Goal: Task Accomplishment & Management: Use online tool/utility

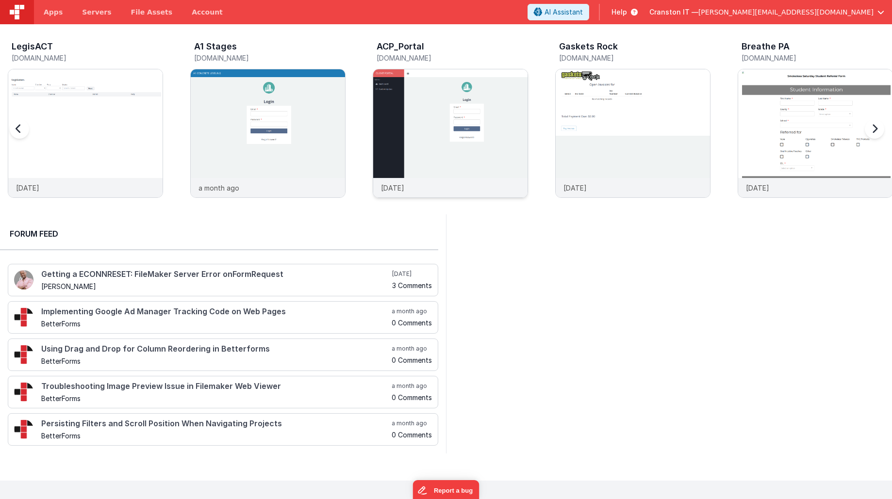
click at [432, 114] on img at bounding box center [450, 146] width 154 height 154
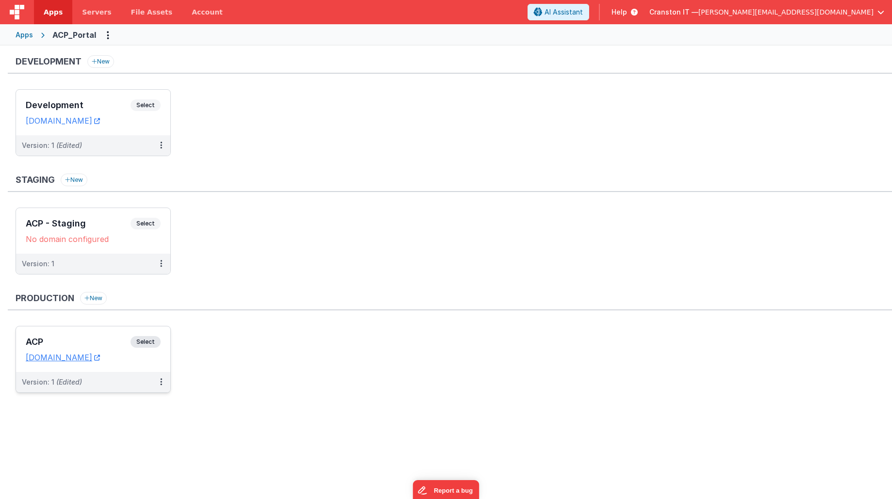
click at [150, 339] on span "Select" at bounding box center [145, 342] width 30 height 12
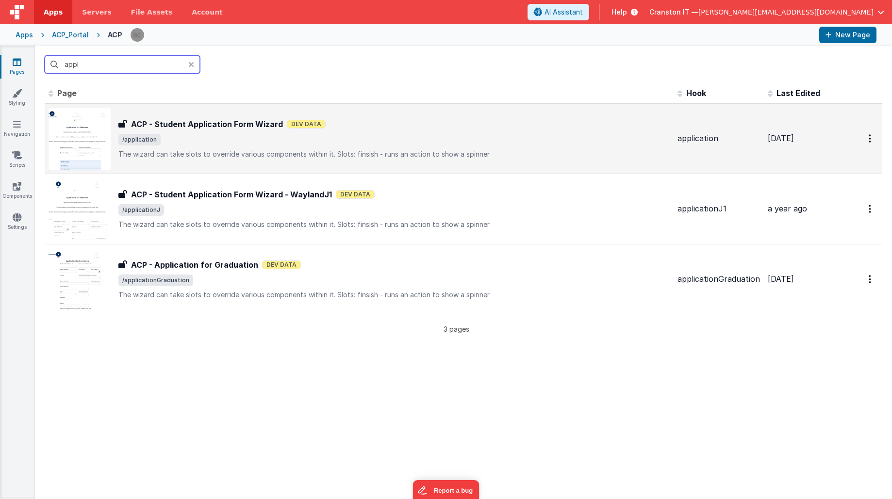
type input "appl"
click at [169, 140] on span "/application" at bounding box center [393, 140] width 551 height 12
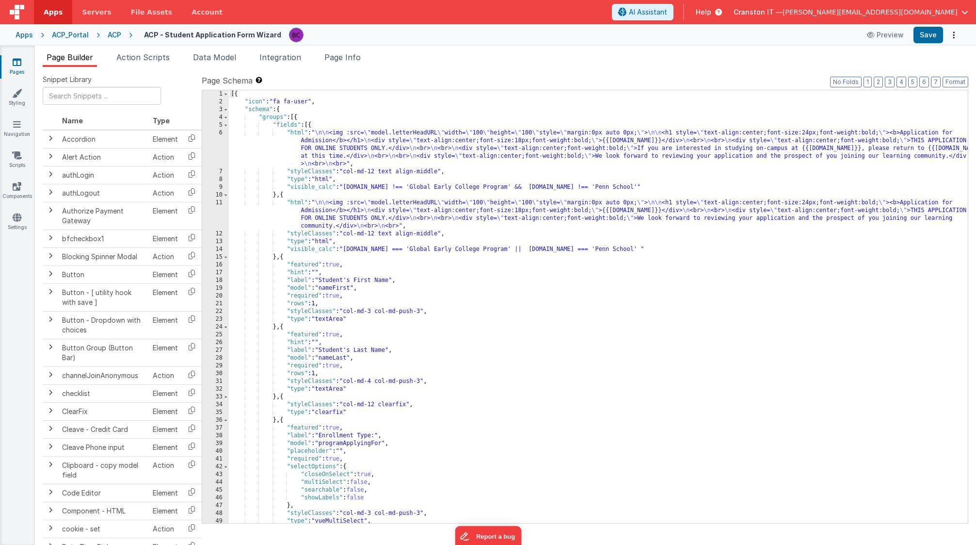
click at [514, 329] on div "[{ "icon" : "fa fa-user" , "schema" : { "groups" : [{ "fields" : [{ "html" : " …" at bounding box center [598, 314] width 739 height 448
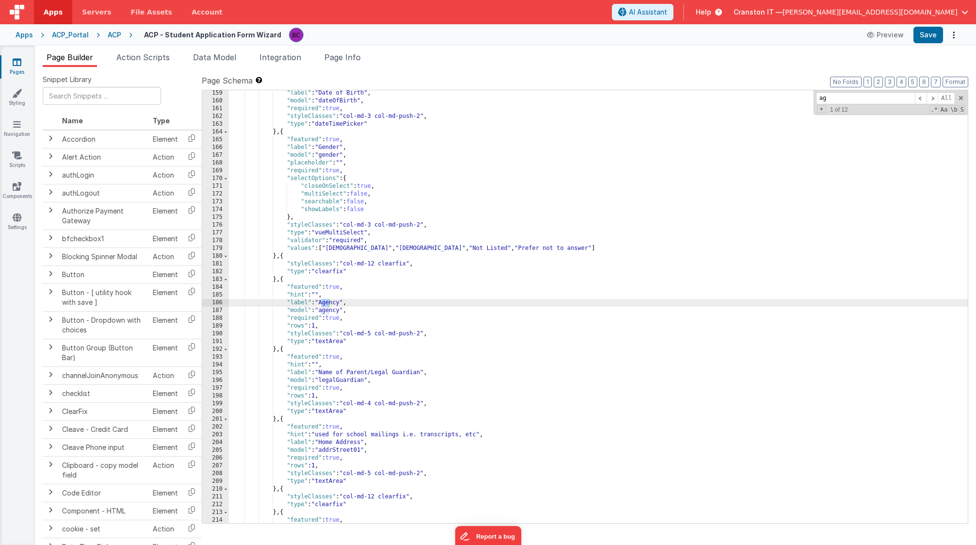
scroll to position [1406, 0]
type input "agen"
click at [307, 379] on div ""label" : "Date of Birth" , "model" : "dateOfBirth" , "required" : true , "styl…" at bounding box center [598, 313] width 739 height 448
click at [281, 418] on div ""label" : "Date of Birth" , "model" : "dateOfBirth" , "required" : true , "styl…" at bounding box center [598, 313] width 739 height 448
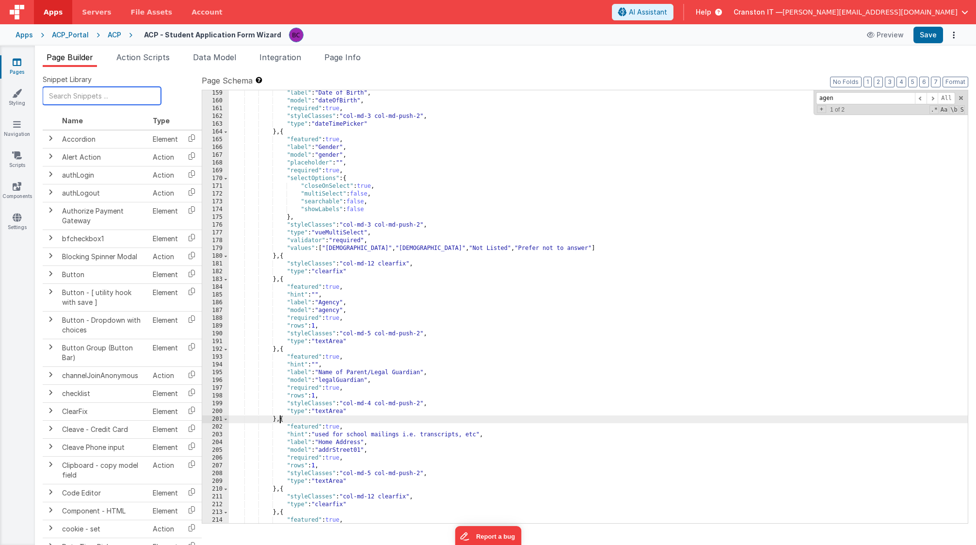
click at [96, 98] on input "text" at bounding box center [102, 96] width 118 height 18
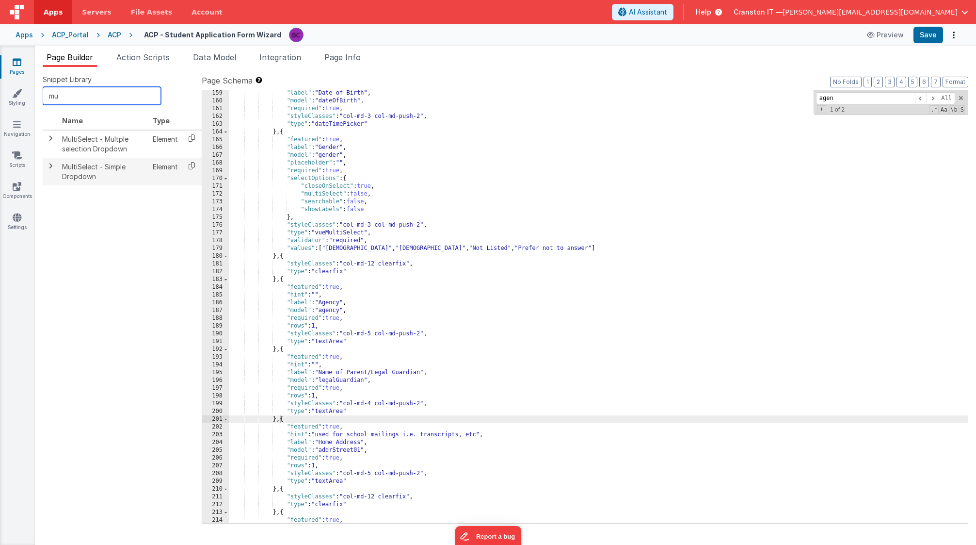
type input "mu"
click at [188, 163] on icon at bounding box center [192, 165] width 20 height 15
click at [191, 164] on icon at bounding box center [192, 165] width 20 height 15
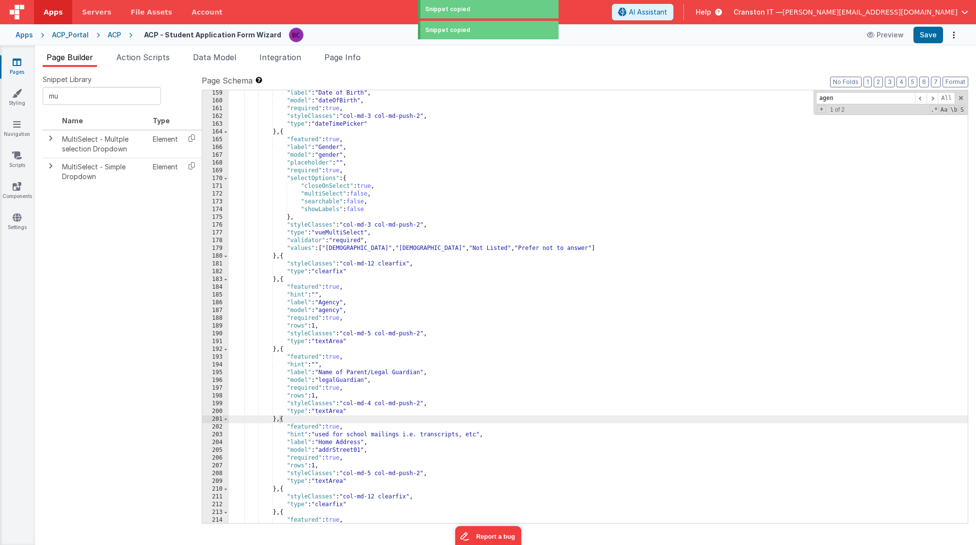
click at [281, 422] on div ""label" : "Date of Birth" , "model" : "dateOfBirth" , "required" : true , "styl…" at bounding box center [598, 313] width 739 height 448
paste textarea
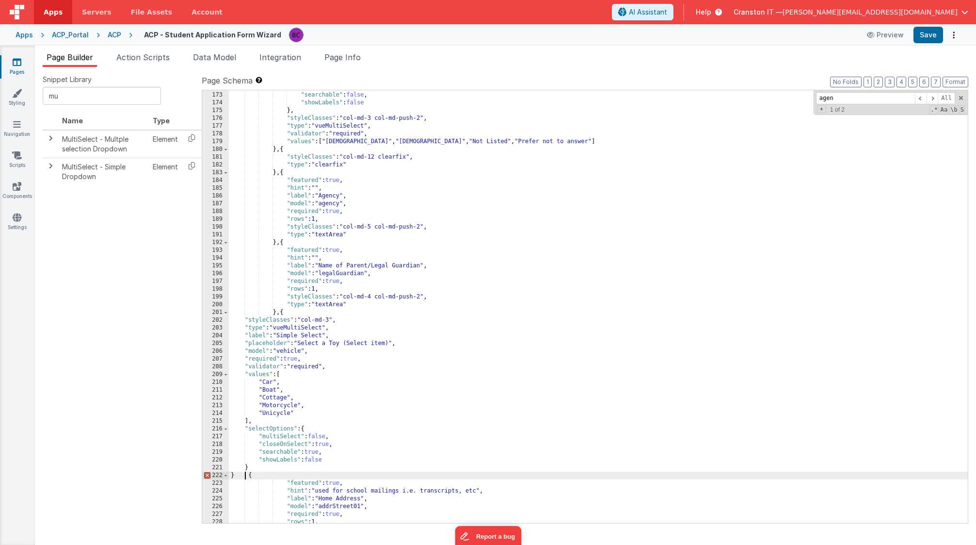
scroll to position [1513, 0]
click at [891, 81] on button "Format" at bounding box center [956, 82] width 26 height 11
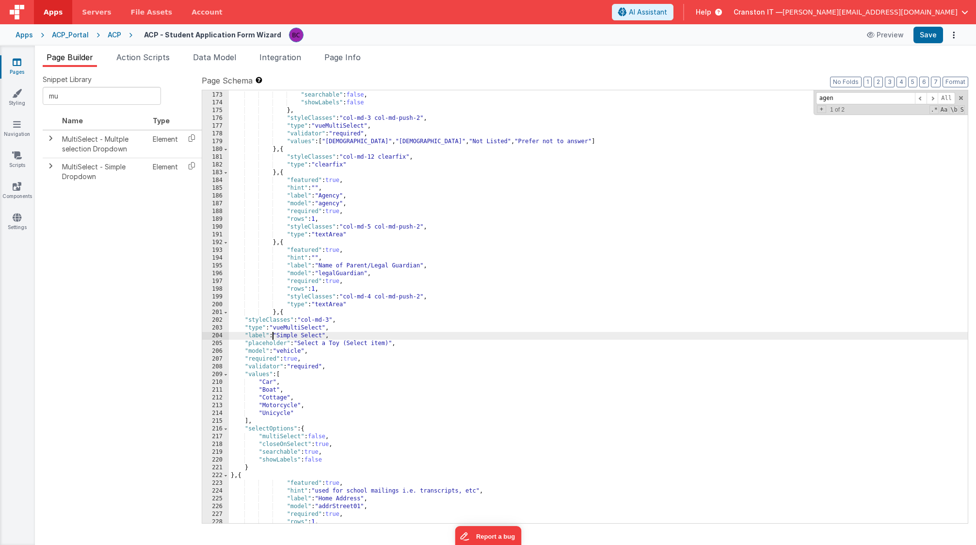
click at [271, 334] on div ""multiSelect" : false , "searchable" : false , "showLabels" : false } , "styleC…" at bounding box center [598, 307] width 739 height 448
drag, startPoint x: 325, startPoint y: 332, endPoint x: 281, endPoint y: 336, distance: 44.3
click at [281, 336] on div ""multiSelect" : false , "searchable" : false , "showLabels" : false } , "styleC…" at bounding box center [598, 307] width 739 height 448
drag, startPoint x: 300, startPoint y: 343, endPoint x: 391, endPoint y: 341, distance: 91.7
click at [391, 341] on div ""multiSelect" : false , "searchable" : false , "showLabels" : false } , "styleC…" at bounding box center [598, 307] width 739 height 448
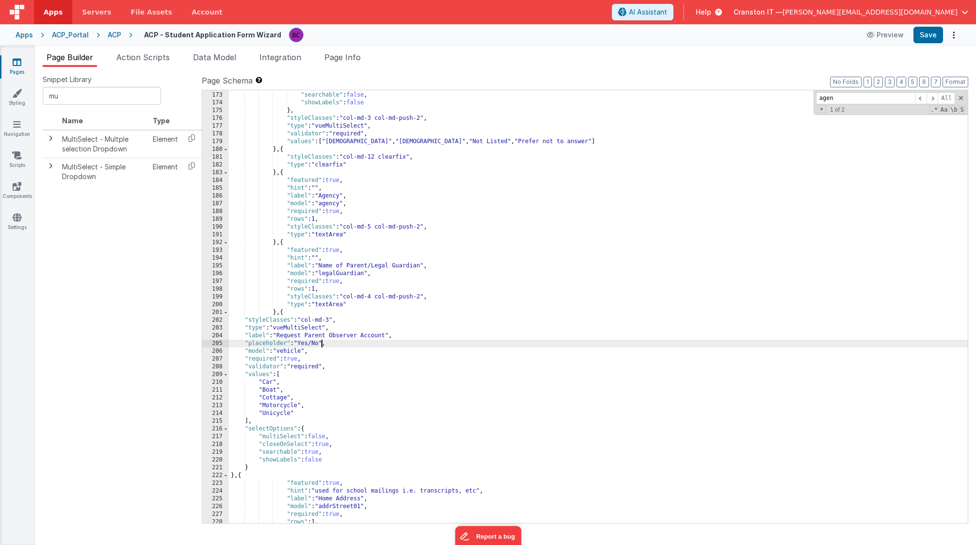
click at [284, 349] on div ""multiSelect" : false , "searchable" : false , "showLabels" : false } , "styleC…" at bounding box center [598, 307] width 739 height 448
click at [338, 334] on div ""multiSelect" : false , "searchable" : false , "showLabels" : false } , "styleC…" at bounding box center [598, 307] width 739 height 448
click at [289, 354] on div ""multiSelect" : false , "searchable" : false , "showLabels" : false } , "styleC…" at bounding box center [598, 307] width 739 height 448
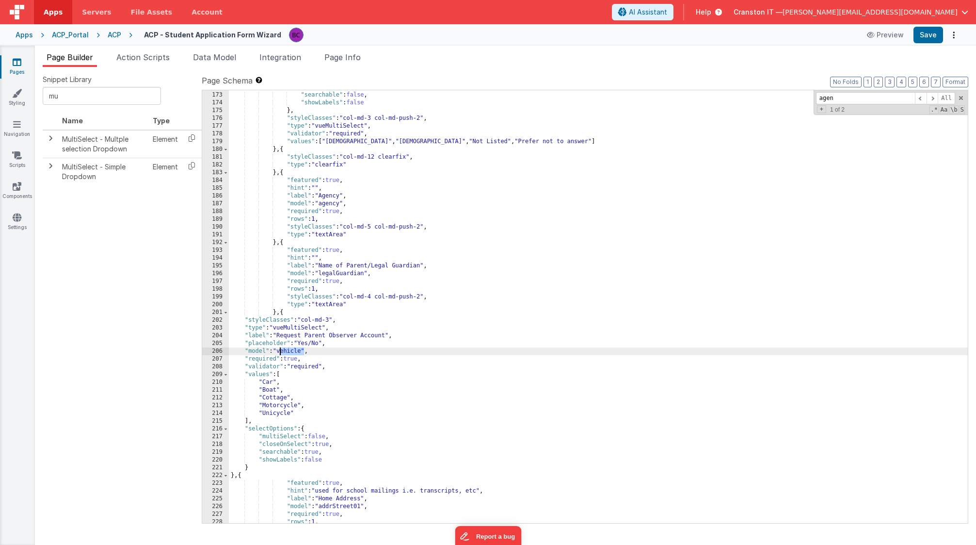
click at [289, 354] on div ""multiSelect" : false , "searchable" : false , "showLabels" : false } , "styleC…" at bounding box center [598, 307] width 739 height 448
paste textarea
click at [284, 352] on div ""multiSelect" : false , "searchable" : false , "showLabels" : false } , "styleC…" at bounding box center [598, 307] width 739 height 448
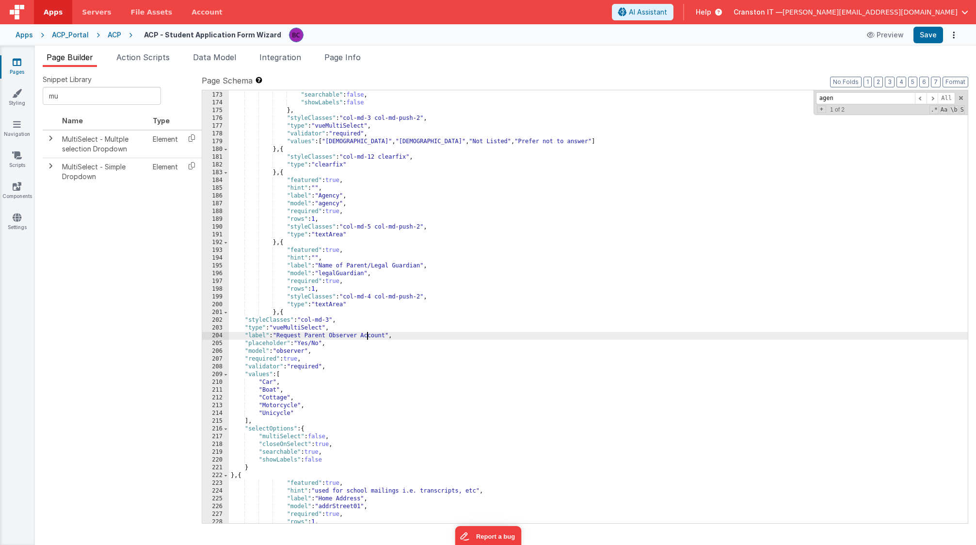
click at [369, 334] on div ""multiSelect" : false , "searchable" : false , "showLabels" : false } , "styleC…" at bounding box center [598, 307] width 739 height 448
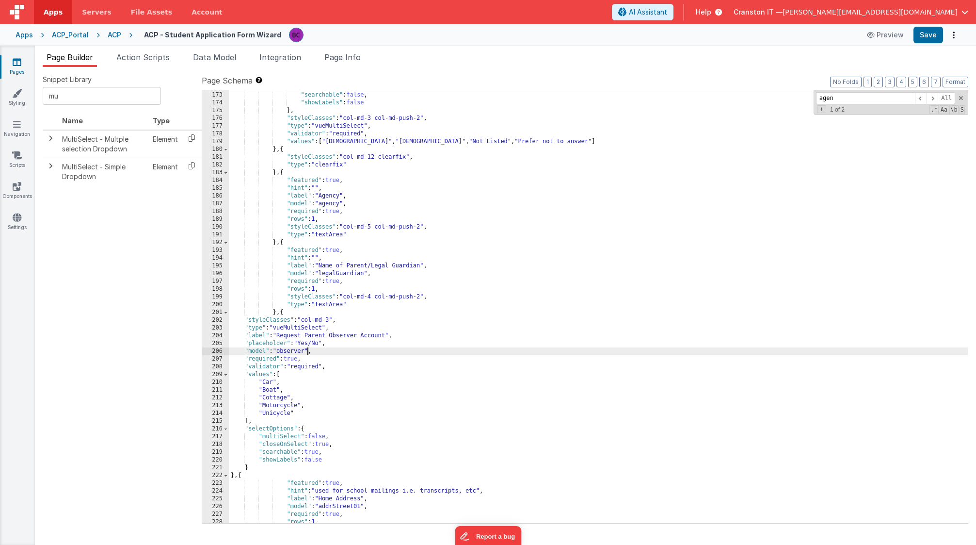
click at [309, 351] on div ""multiSelect" : false , "searchable" : false , "showLabels" : false } , "styleC…" at bounding box center [598, 307] width 739 height 448
click at [265, 384] on div ""multiSelect" : false , "searchable" : false , "showLabels" : false } , "styleC…" at bounding box center [598, 307] width 739 height 448
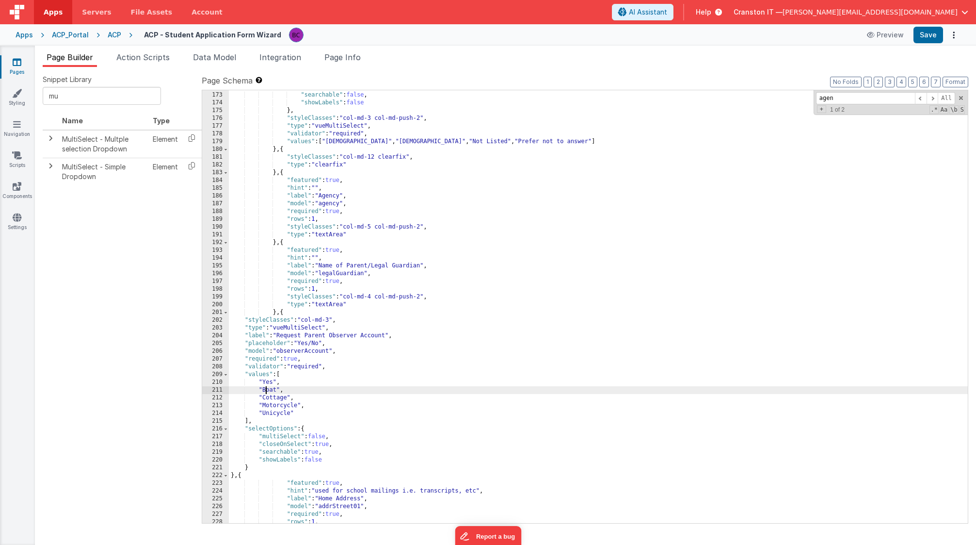
click at [265, 387] on div ""multiSelect" : false , "searchable" : false , "showLabels" : false } , "styleC…" at bounding box center [598, 307] width 739 height 448
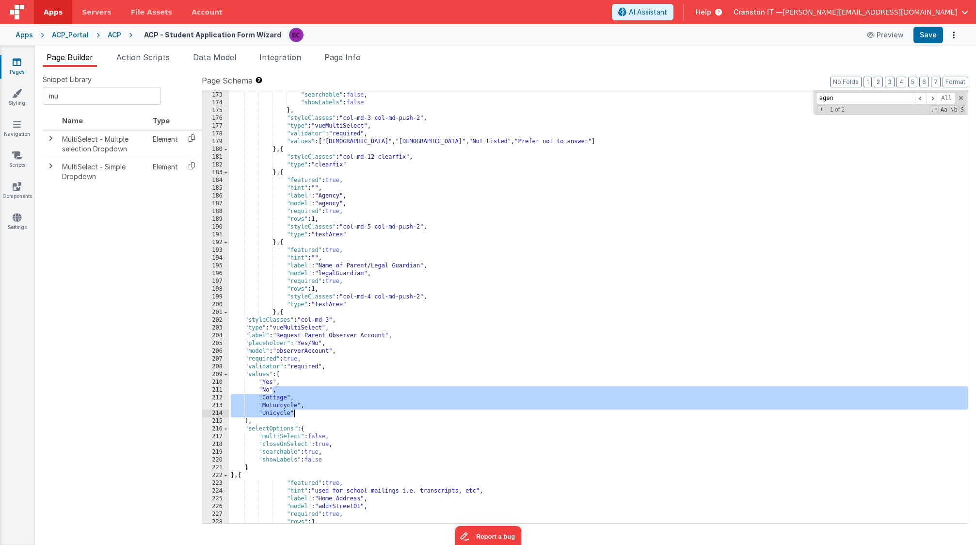
drag, startPoint x: 273, startPoint y: 390, endPoint x: 293, endPoint y: 415, distance: 32.4
click at [293, 415] on div ""multiSelect" : false , "searchable" : false , "showLabels" : false } , "styleC…" at bounding box center [598, 307] width 739 height 448
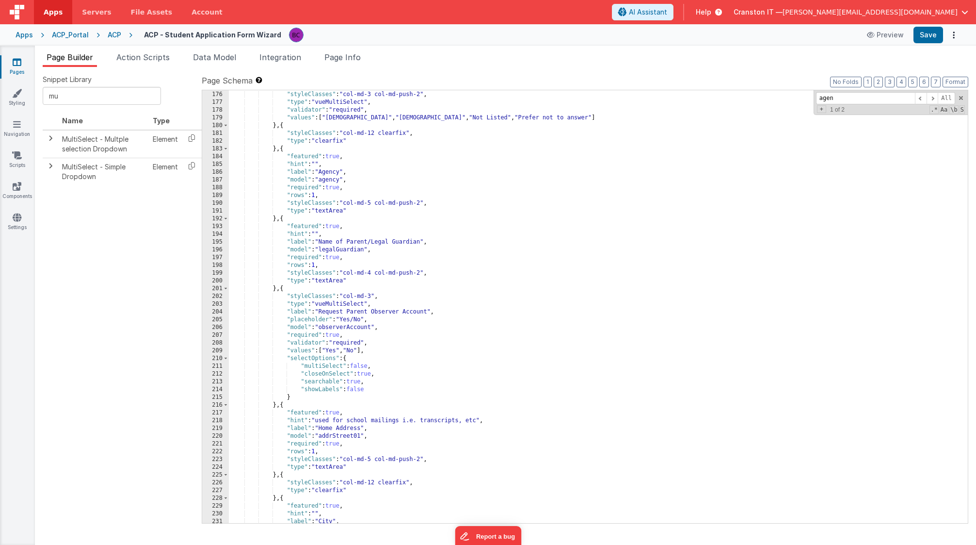
scroll to position [1533, 0]
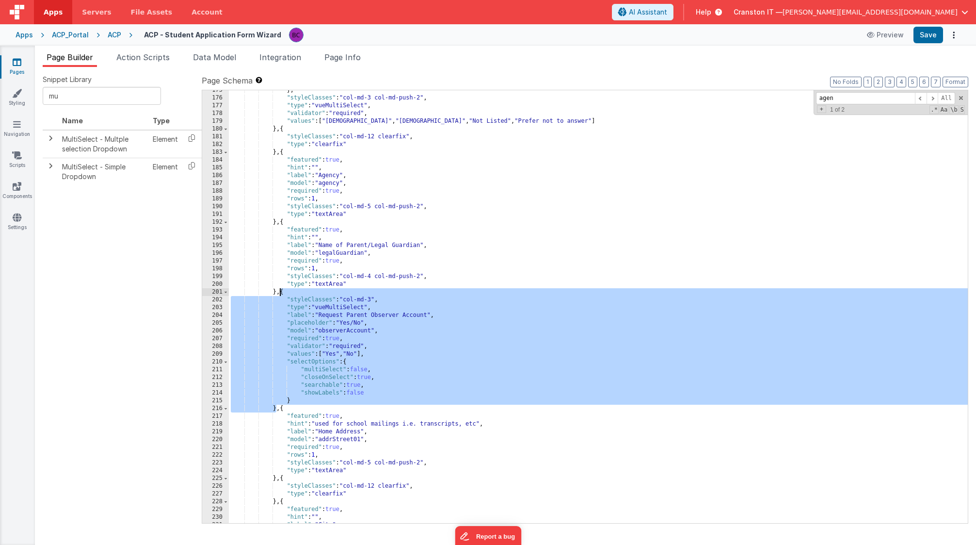
drag, startPoint x: 276, startPoint y: 408, endPoint x: 280, endPoint y: 294, distance: 113.6
click at [280, 294] on div "} , "styleClasses" : "col-md-3 col-md-push-2" , "type" : "vueMultiSelect" , "va…" at bounding box center [598, 310] width 739 height 448
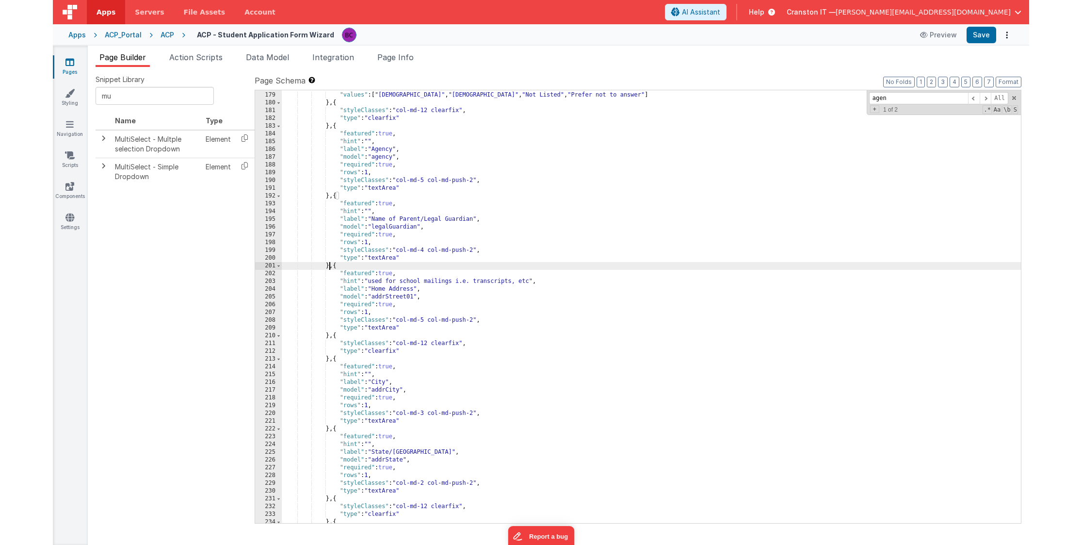
scroll to position [1559, 0]
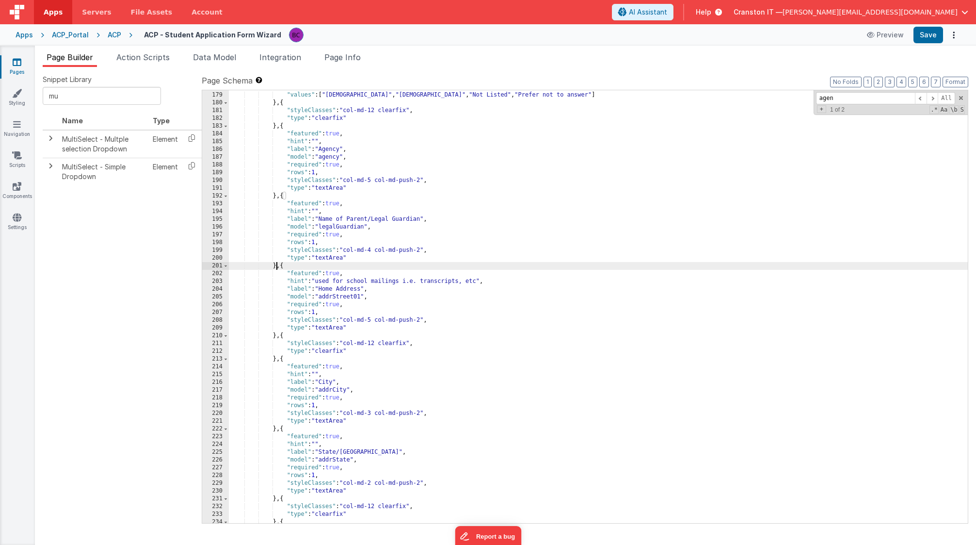
click at [280, 335] on div ""validator" : "required" , "values" : [ "[DEMOGRAPHIC_DATA]" , "[DEMOGRAPHIC_DA…" at bounding box center [598, 307] width 739 height 448
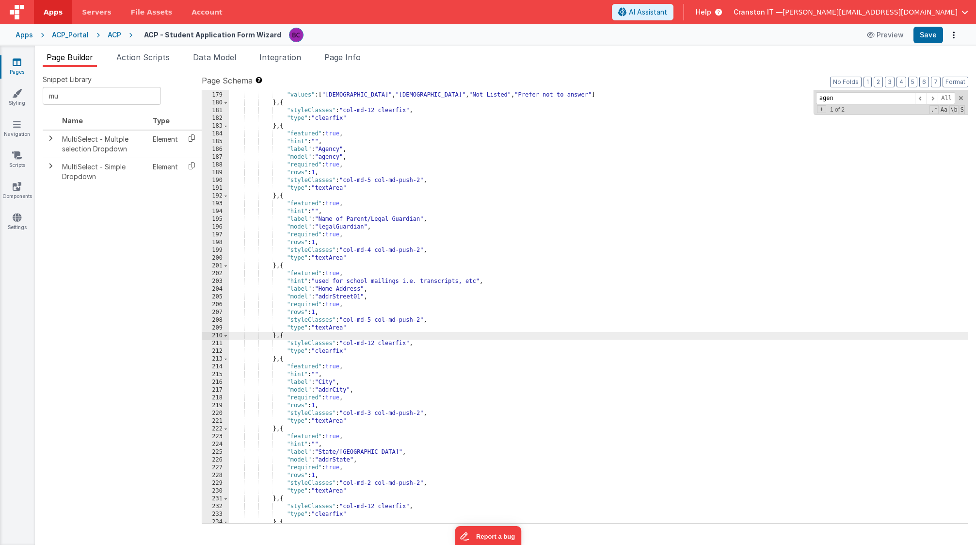
paste textarea
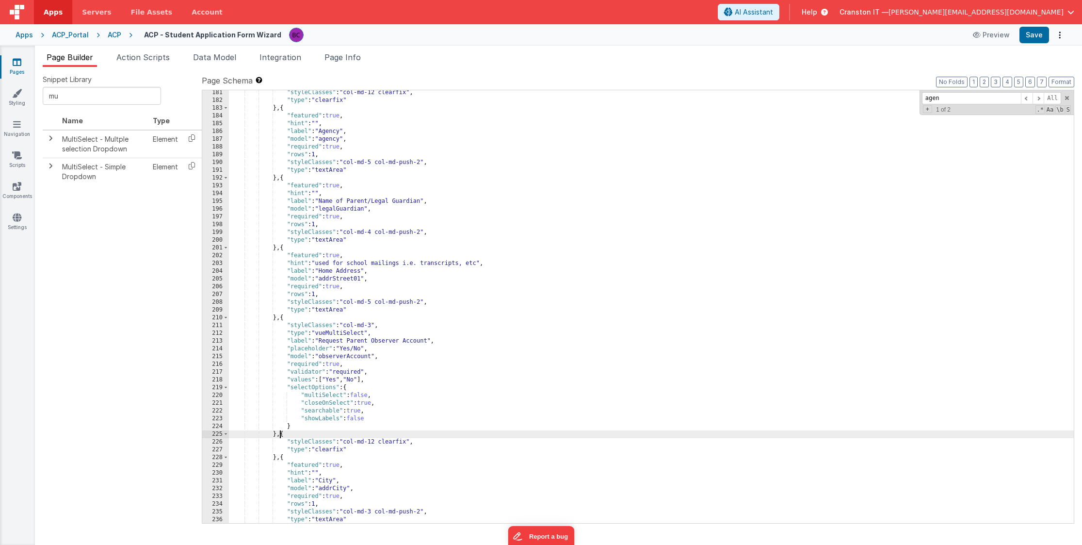
scroll to position [1547, 0]
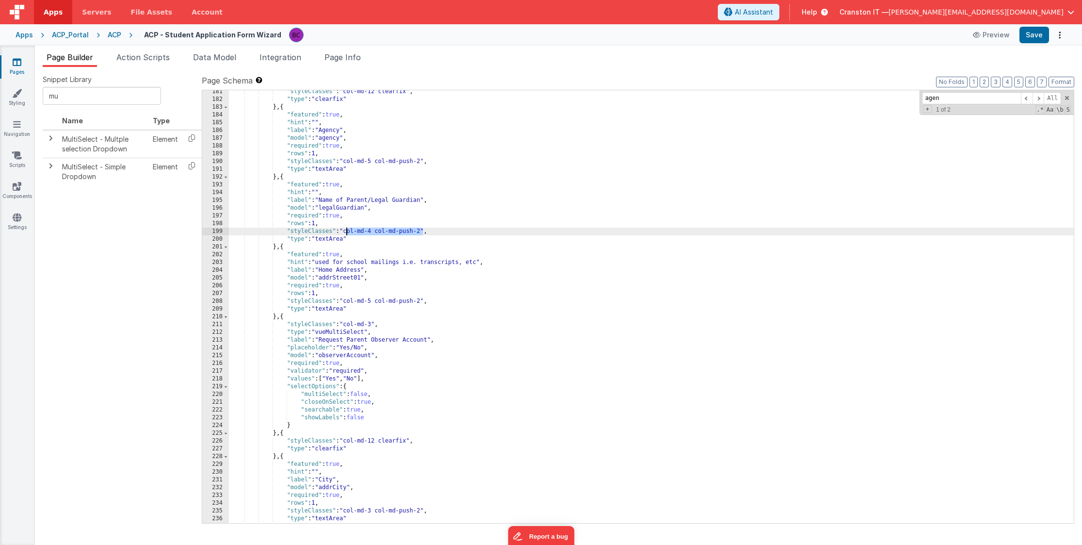
drag, startPoint x: 423, startPoint y: 232, endPoint x: 346, endPoint y: 232, distance: 76.6
click at [346, 232] on div ""styleClasses" : "col-md-12 clearfix" , "type" : "clearfix" } , { "featured" : …" at bounding box center [651, 312] width 845 height 448
click at [378, 442] on div ""styleClasses" : "col-md-12 clearfix" , "type" : "clearfix" } , { "featured" : …" at bounding box center [651, 312] width 845 height 448
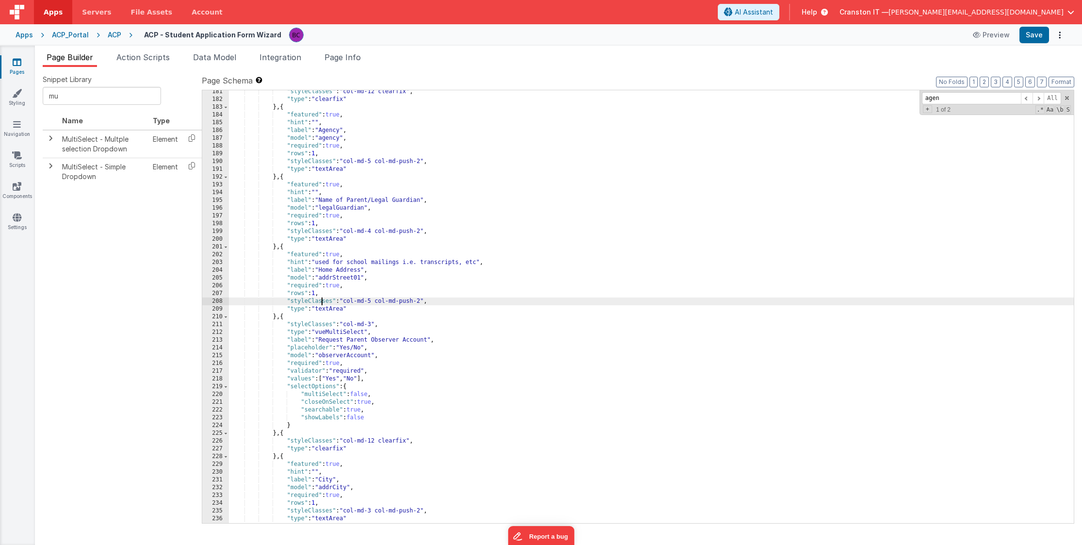
click at [321, 302] on div ""styleClasses" : "col-md-12 clearfix" , "type" : "clearfix" } , { "featured" : …" at bounding box center [651, 312] width 845 height 448
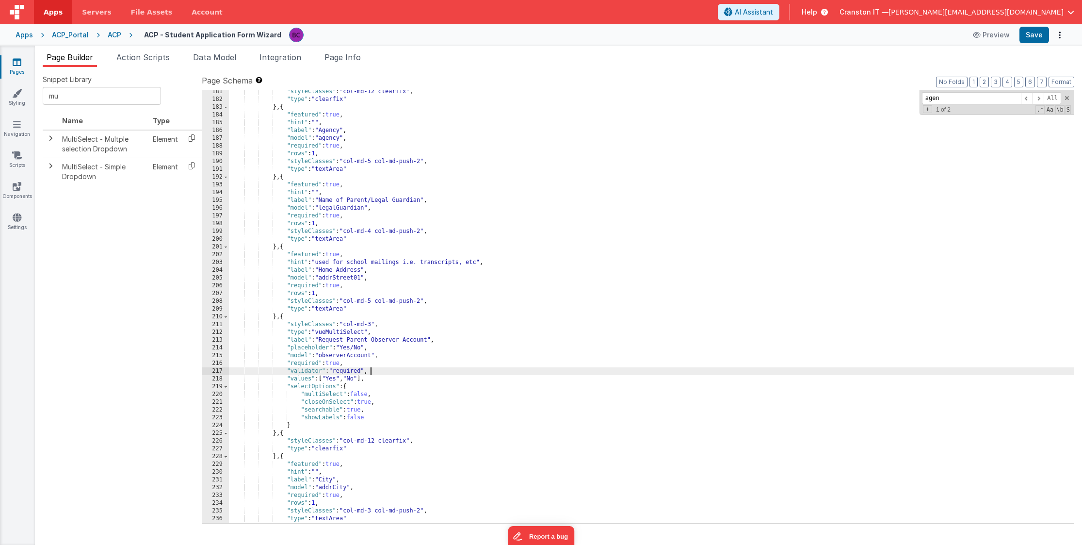
click at [380, 372] on div ""styleClasses" : "col-md-12 clearfix" , "type" : "clearfix" } , { "featured" : …" at bounding box center [651, 312] width 845 height 448
click at [429, 377] on div ""styleClasses" : "col-md-12 clearfix" , "type" : "clearfix" } , { "featured" : …" at bounding box center [651, 312] width 845 height 448
drag, startPoint x: 479, startPoint y: 378, endPoint x: 403, endPoint y: 378, distance: 76.2
click at [403, 378] on div ""styleClasses" : "col-md-12 clearfix" , "type" : "clearfix" } , { "featured" : …" at bounding box center [651, 312] width 845 height 448
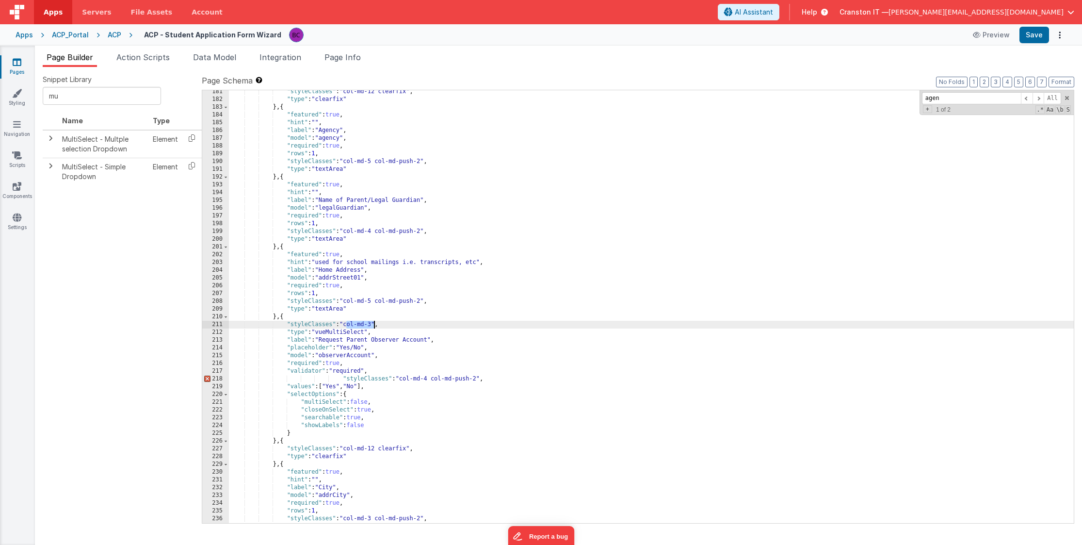
drag, startPoint x: 346, startPoint y: 323, endPoint x: 373, endPoint y: 324, distance: 26.2
click at [373, 324] on div ""styleClasses" : "col-md-12 clearfix" , "type" : "clearfix" } , { "featured" : …" at bounding box center [651, 312] width 845 height 448
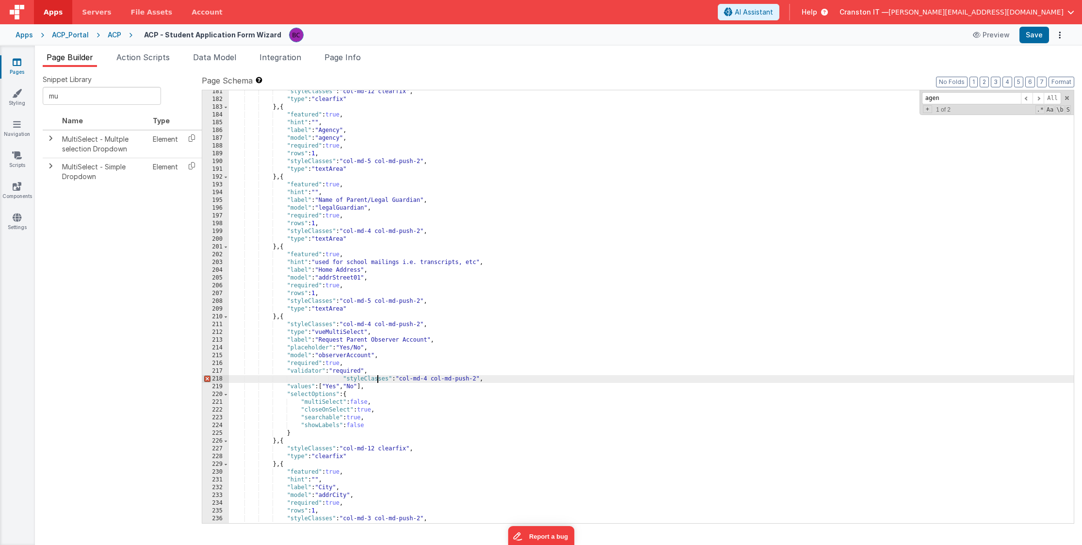
click at [376, 377] on div ""styleClasses" : "col-md-12 clearfix" , "type" : "clearfix" } , { "featured" : …" at bounding box center [651, 312] width 845 height 448
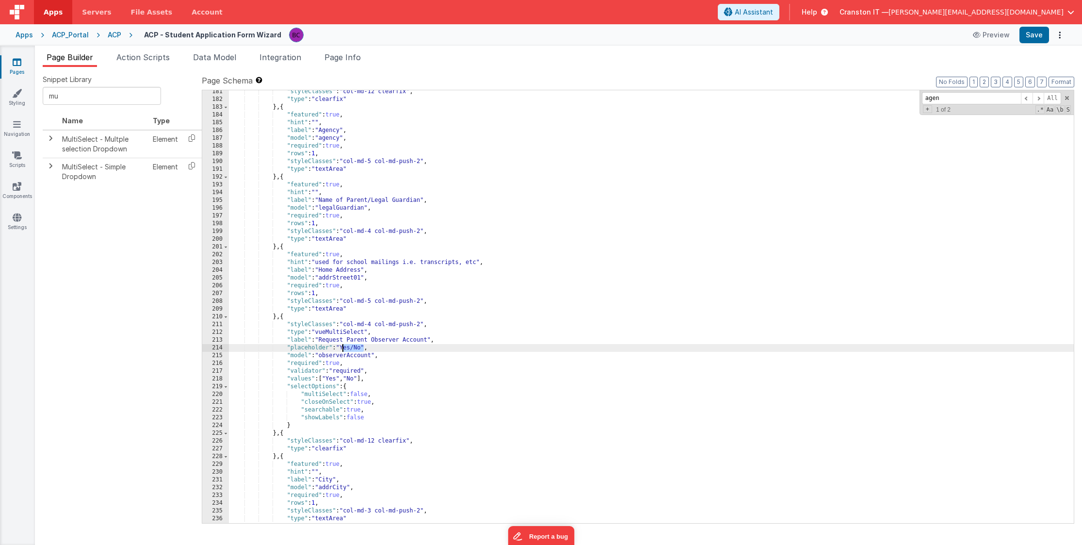
drag, startPoint x: 363, startPoint y: 347, endPoint x: 343, endPoint y: 348, distance: 19.9
click at [343, 348] on div ""styleClasses" : "col-md-12 clearfix" , "type" : "clearfix" } , { "featured" : …" at bounding box center [651, 312] width 845 height 448
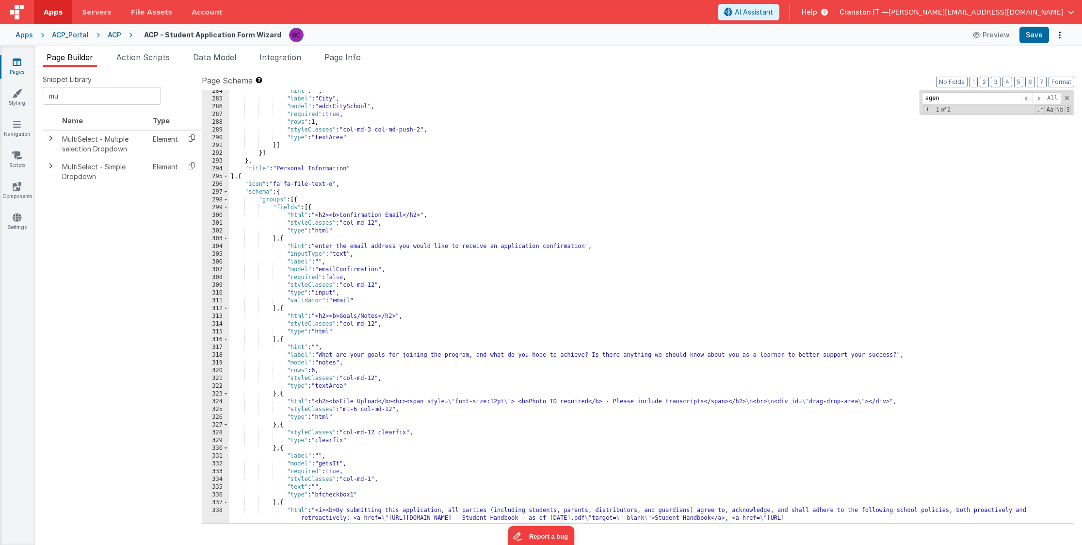
scroll to position [2558, 0]
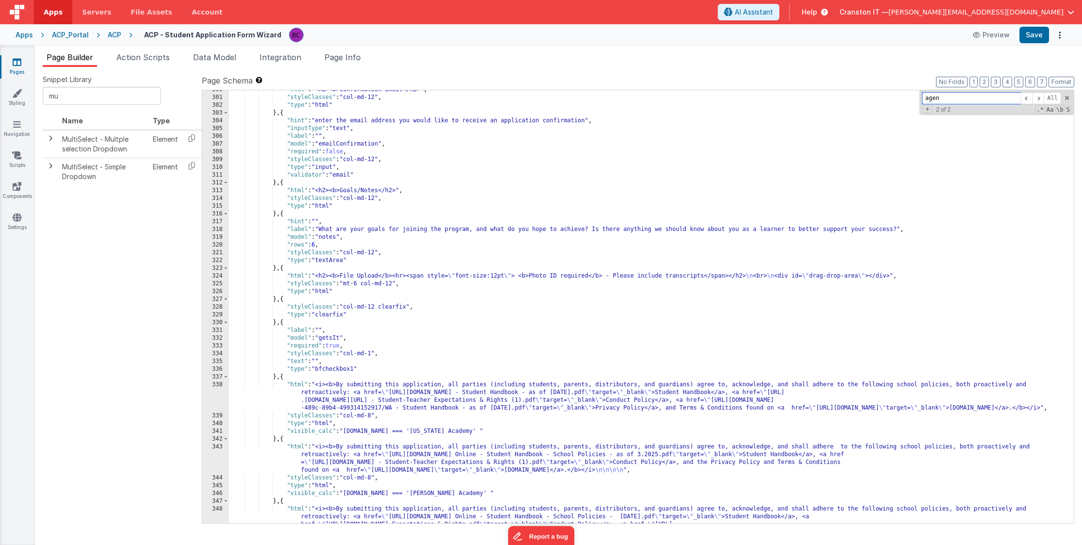
paste input "Photo ID required"
type input "Photo ID required"
click at [333, 277] on div ""html" : "<h2><b>Confirmation Email</h2>" , "styleClasses" : "col-md-12" , "typ…" at bounding box center [651, 325] width 845 height 479
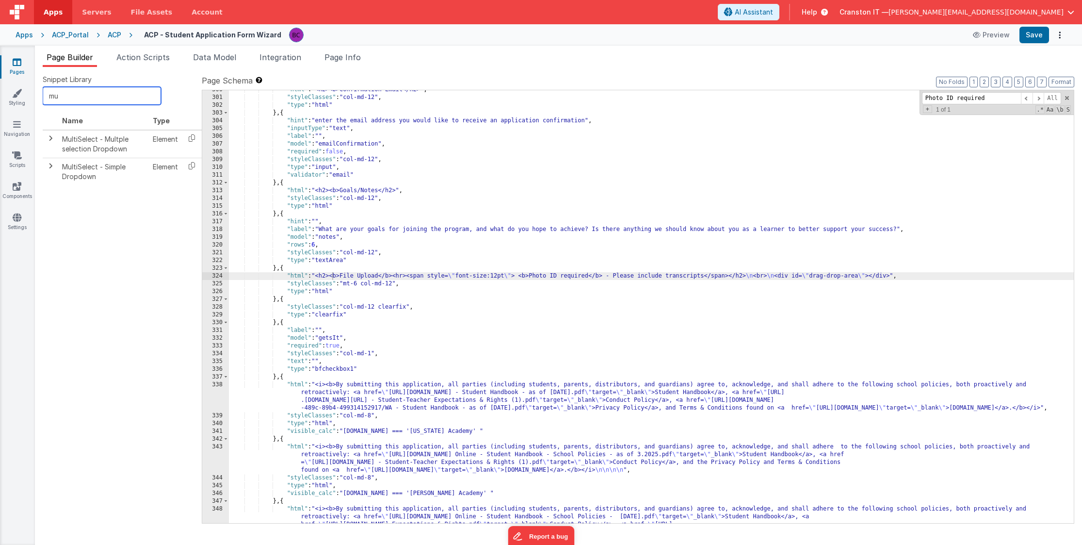
drag, startPoint x: 79, startPoint y: 98, endPoint x: 20, endPoint y: 85, distance: 59.6
click at [20, 85] on section "Pages Styling Navigation Scripts Components Settings Page Builder Action Script…" at bounding box center [541, 295] width 1082 height 499
type input "check"
click at [190, 138] on icon at bounding box center [192, 137] width 20 height 15
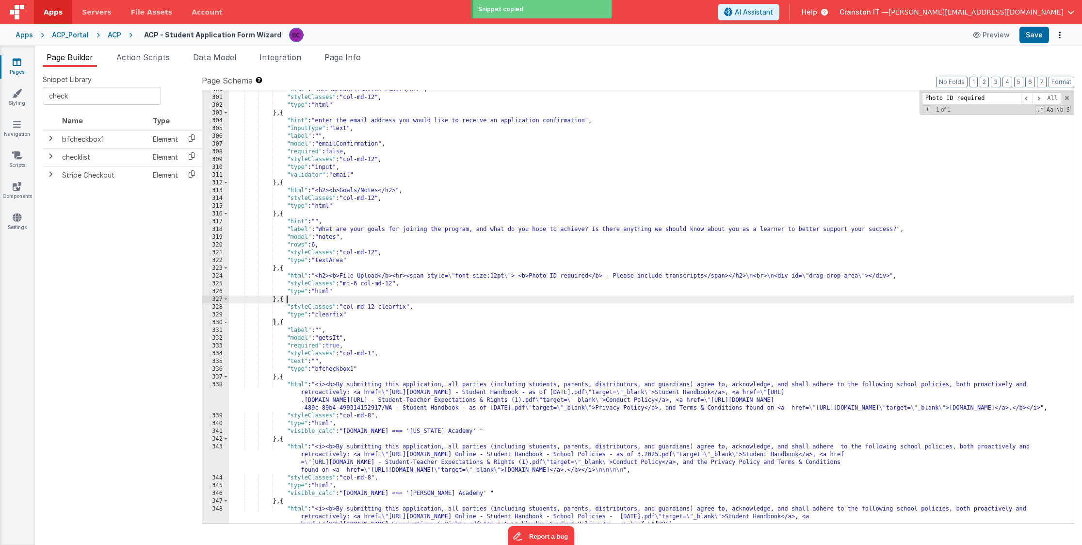
click at [349, 299] on div ""html" : "<h2><b>Confirmation Email</h2>" , "styleClasses" : "col-md-12" , "typ…" at bounding box center [651, 325] width 845 height 479
click at [281, 299] on div ""html" : "<h2><b>Confirmation Email</h2>" , "styleClasses" : "col-md-12" , "typ…" at bounding box center [651, 325] width 845 height 479
paste textarea
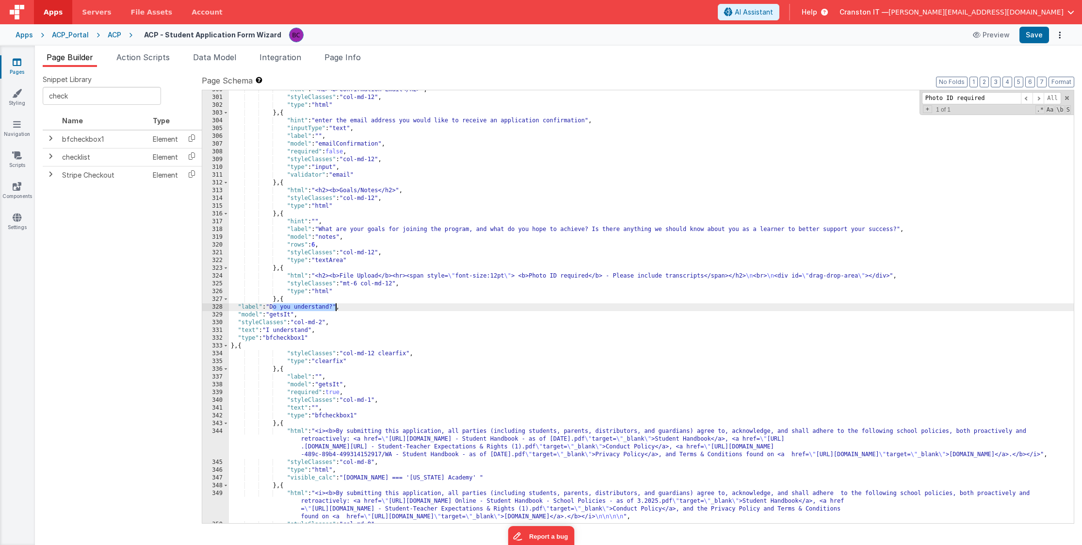
drag, startPoint x: 273, startPoint y: 307, endPoint x: 335, endPoint y: 305, distance: 62.1
click at [335, 305] on div ""html" : "<h2><b>Confirmation Email</h2>" , "styleClasses" : "col-md-12" , "typ…" at bounding box center [651, 310] width 845 height 448
drag, startPoint x: 270, startPoint y: 330, endPoint x: 310, endPoint y: 329, distance: 40.8
click at [310, 329] on div ""html" : "<h2><b>Confirmation Email</h2>" , "styleClasses" : "col-md-12" , "typ…" at bounding box center [651, 310] width 845 height 448
click at [273, 330] on div ""html" : "<h2><b>Confirmation Email</h2>" , "styleClasses" : "col-md-12" , "typ…" at bounding box center [651, 310] width 845 height 448
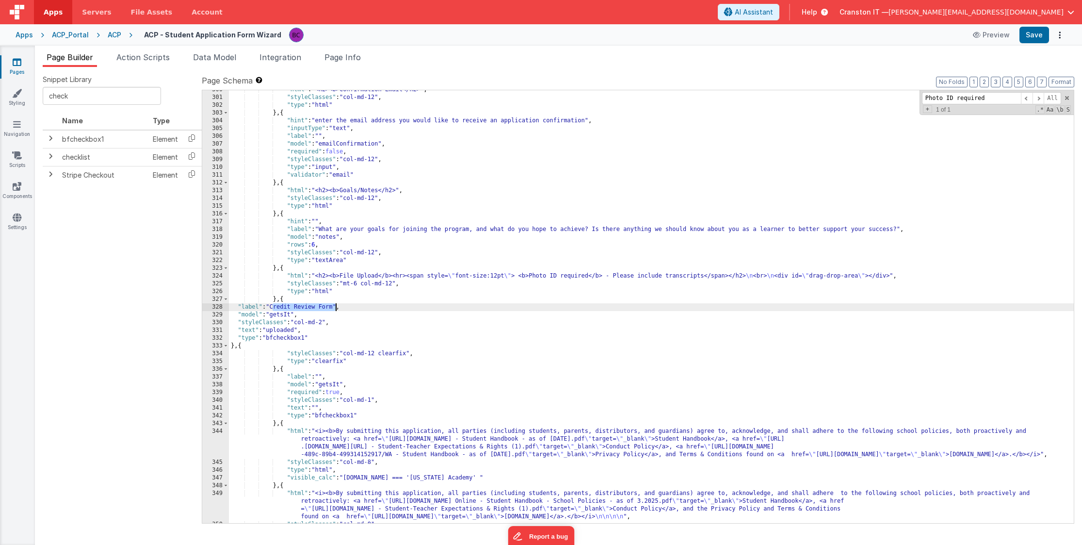
drag, startPoint x: 273, startPoint y: 306, endPoint x: 335, endPoint y: 304, distance: 61.6
click at [335, 304] on div ""html" : "<h2><b>Confirmation Email</h2>" , "styleClasses" : "col-md-12" , "typ…" at bounding box center [651, 310] width 845 height 448
click at [285, 314] on div ""html" : "<h2><b>Confirmation Email</h2>" , "styleClasses" : "col-md-12" , "typ…" at bounding box center [651, 310] width 845 height 448
paste textarea
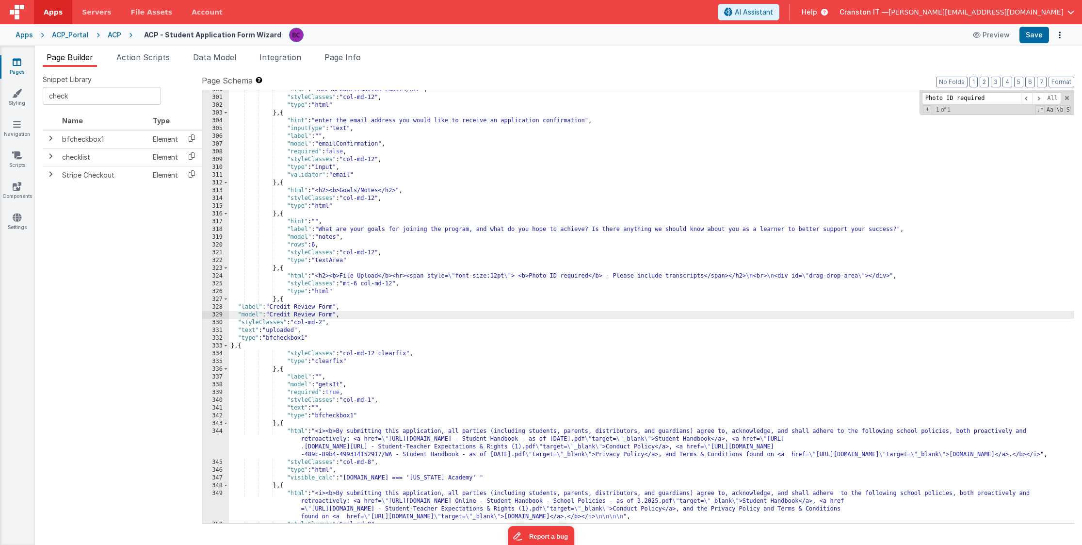
click at [277, 315] on div ""html" : "<h2><b>Confirmation Email</h2>" , "styleClasses" : "col-md-12" , "typ…" at bounding box center [651, 310] width 845 height 448
click at [299, 313] on div ""html" : "<h2><b>Confirmation Email</h2>" , "styleClasses" : "col-md-12" , "typ…" at bounding box center [651, 310] width 845 height 448
click at [318, 313] on div ""html" : "<h2><b>Confirmation Email</h2>" , "styleClasses" : "col-md-12" , "typ…" at bounding box center [651, 310] width 845 height 448
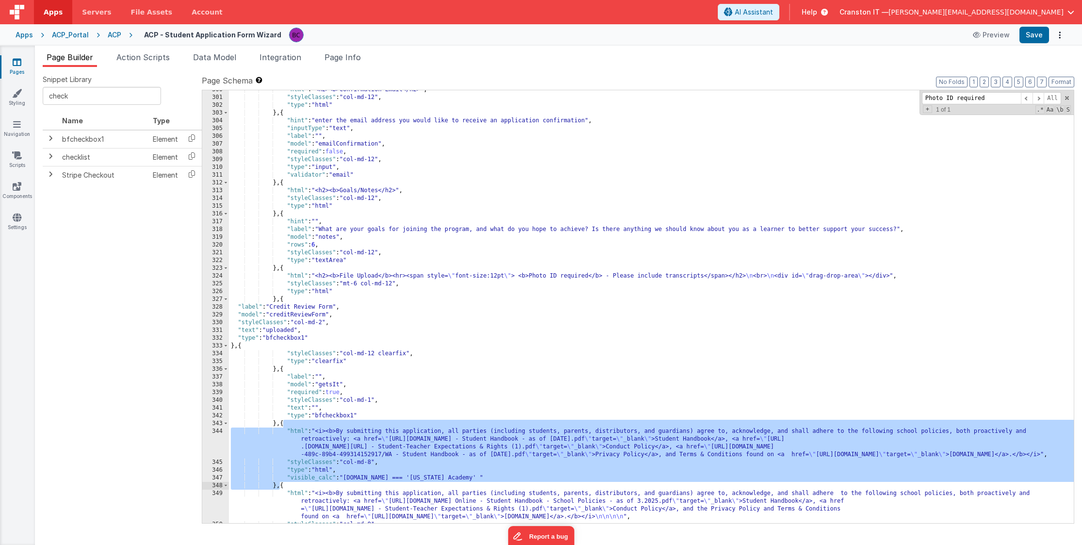
drag, startPoint x: 282, startPoint y: 425, endPoint x: 279, endPoint y: 486, distance: 60.7
click at [279, 486] on div ""html" : "<h2><b>Confirmation Email</h2>" , "styleClasses" : "col-md-12" , "typ…" at bounding box center [651, 310] width 845 height 448
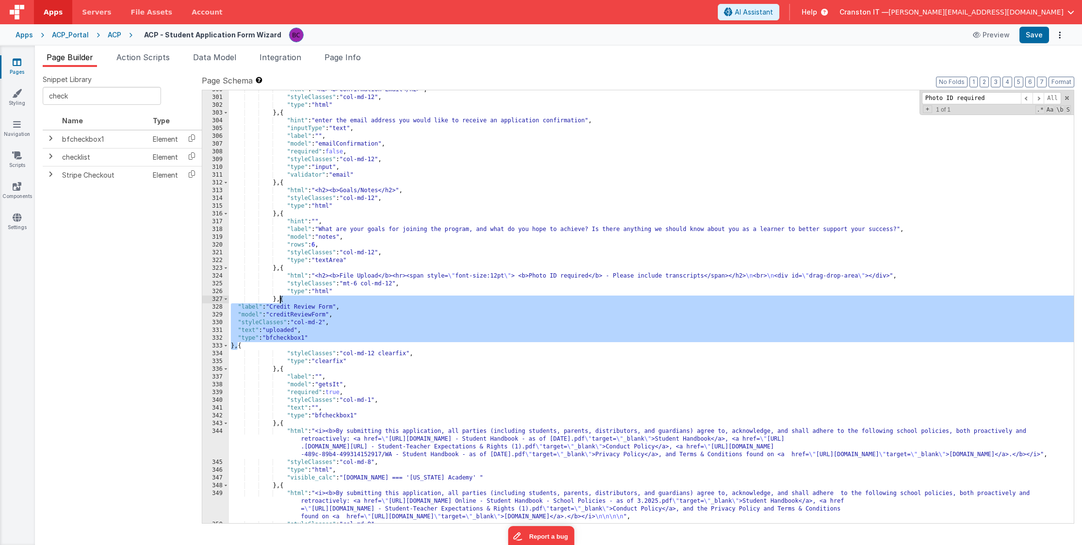
drag, startPoint x: 237, startPoint y: 347, endPoint x: 279, endPoint y: 300, distance: 62.5
click at [279, 300] on div ""html" : "<h2><b>Confirmation Email</h2>" , "styleClasses" : "col-md-12" , "typ…" at bounding box center [651, 310] width 845 height 448
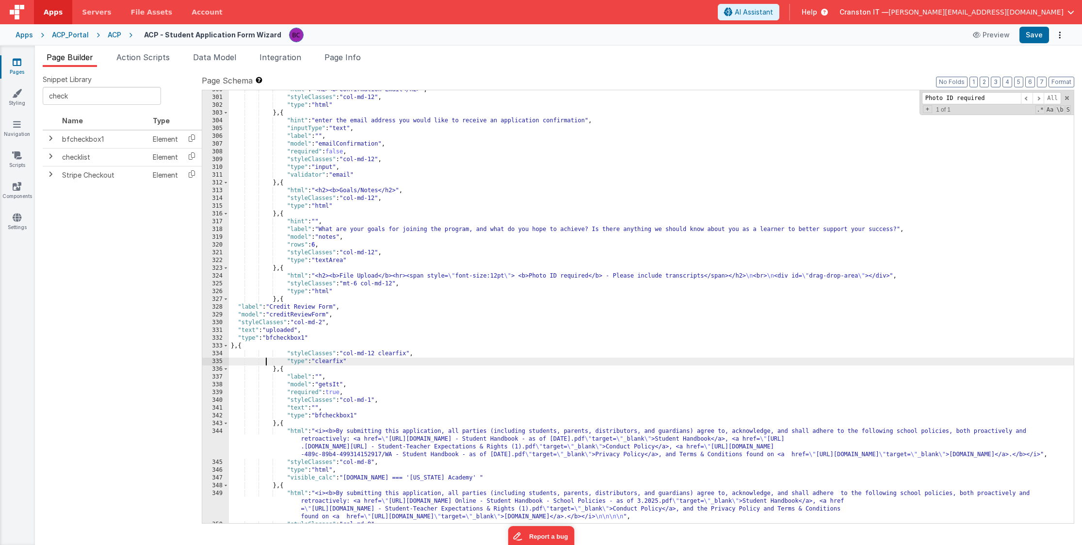
click at [264, 358] on div ""html" : "<h2><b>Confirmation Email</h2>" , "styleClasses" : "col-md-12" , "typ…" at bounding box center [651, 310] width 845 height 448
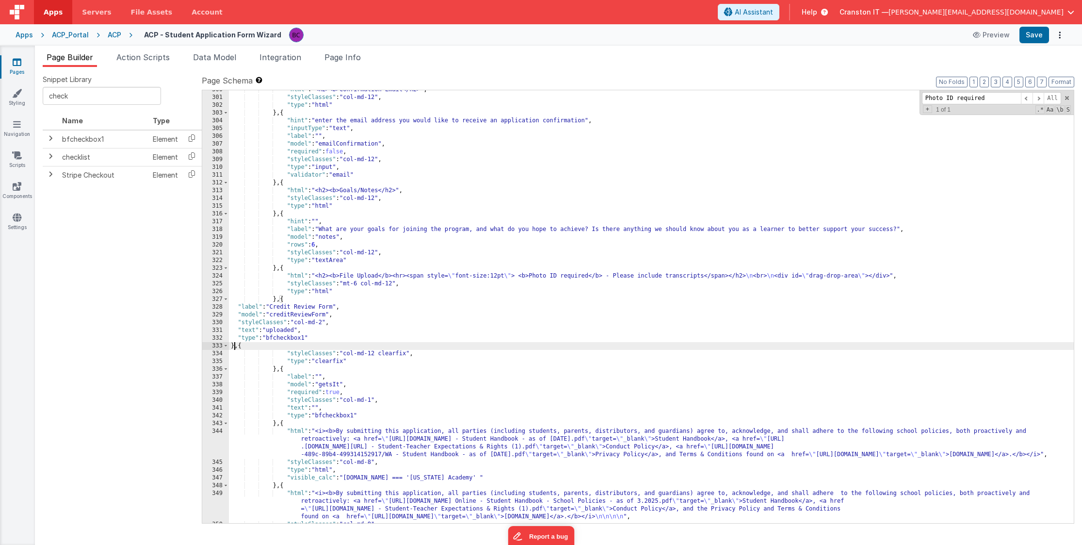
click at [235, 348] on div ""html" : "<h2><b>Confirmation Email</h2>" , "styleClasses" : "col-md-12" , "typ…" at bounding box center [651, 310] width 845 height 448
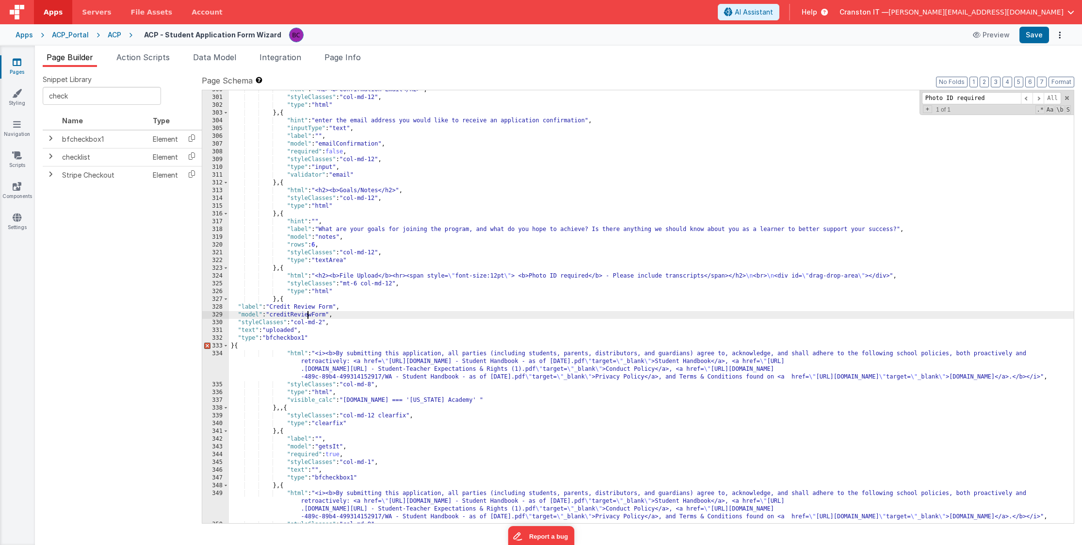
click at [307, 314] on div ""html" : "<h2><b>Confirmation Email</h2>" , "styleClasses" : "col-md-12" , "typ…" at bounding box center [651, 310] width 845 height 448
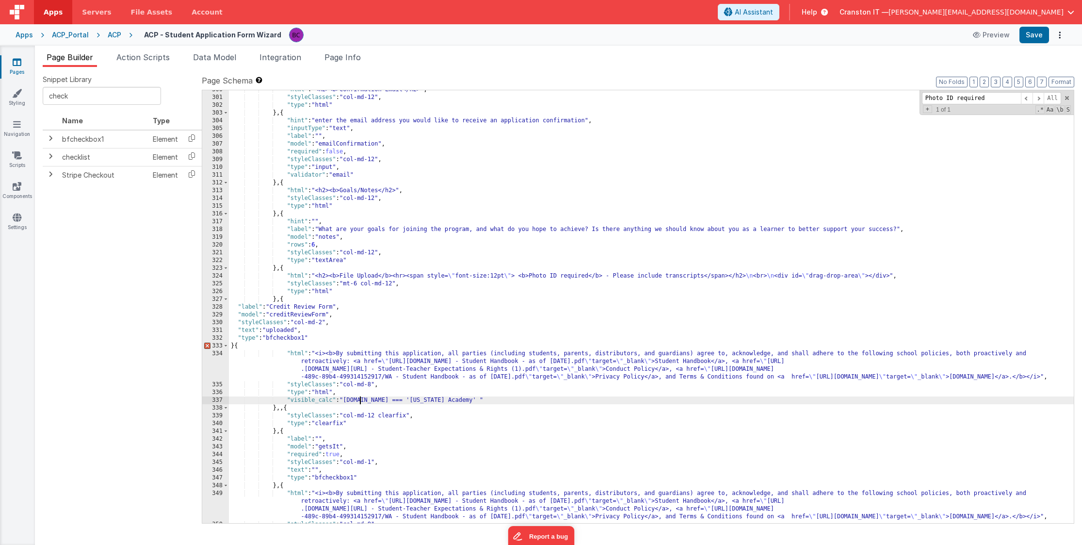
click at [361, 401] on div ""html" : "<h2><b>Confirmation Email</h2>" , "styleClasses" : "col-md-12" , "typ…" at bounding box center [651, 310] width 845 height 448
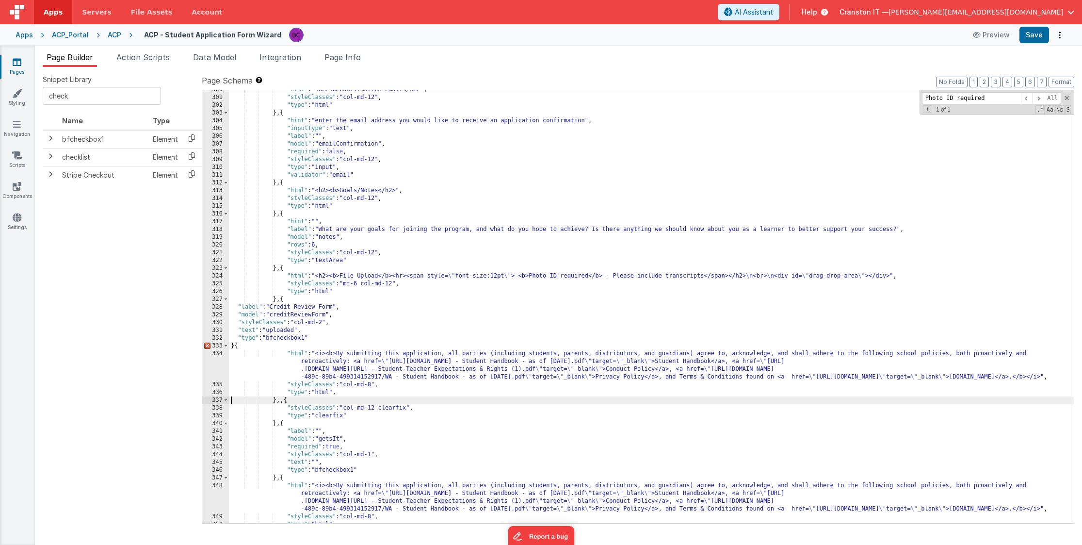
click at [325, 370] on div ""html" : "<h2><b>Confirmation Email</h2>" , "styleClasses" : "col-md-12" , "typ…" at bounding box center [651, 310] width 845 height 448
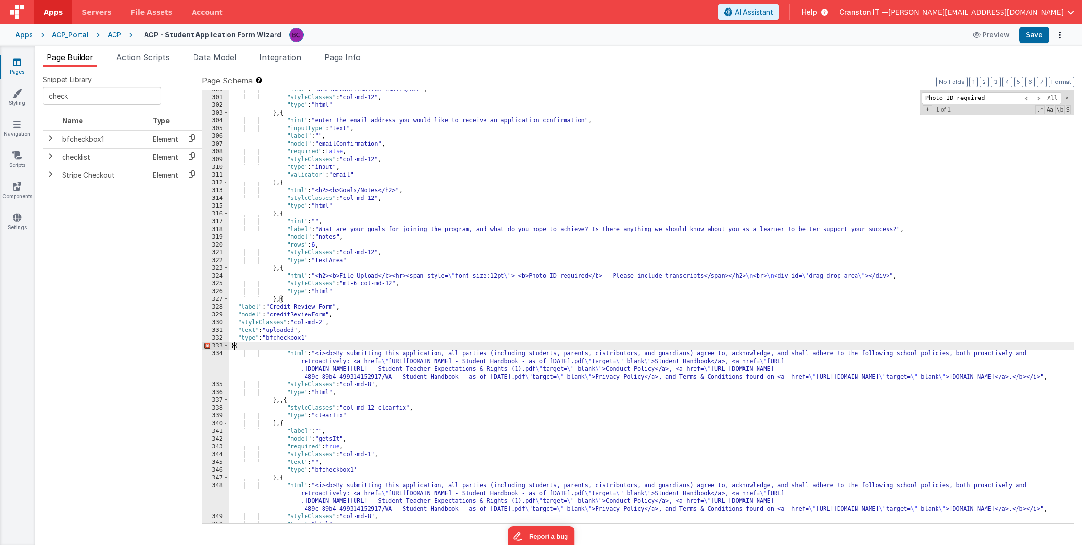
click at [234, 346] on div ""html" : "<h2><b>Confirmation Email</h2>" , "styleClasses" : "col-md-12" , "typ…" at bounding box center [651, 310] width 845 height 448
click at [279, 402] on div ""html" : "<h2><b>Confirmation Email</h2>" , "styleClasses" : "col-md-12" , "typ…" at bounding box center [651, 310] width 845 height 448
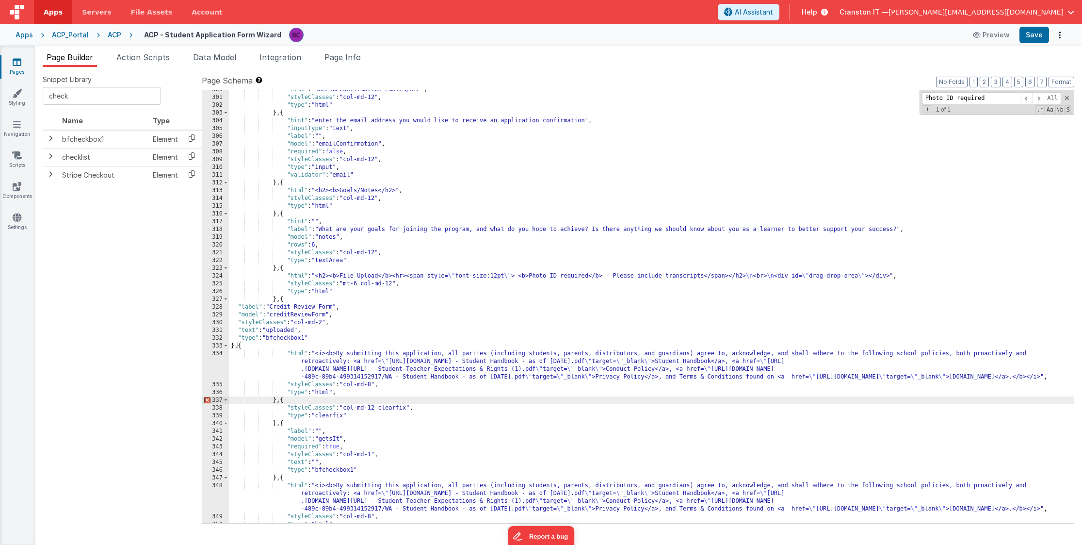
click at [350, 364] on div ""html" : "<h2><b>Confirmation Email</h2>" , "styleClasses" : "col-md-12" , "typ…" at bounding box center [651, 310] width 845 height 448
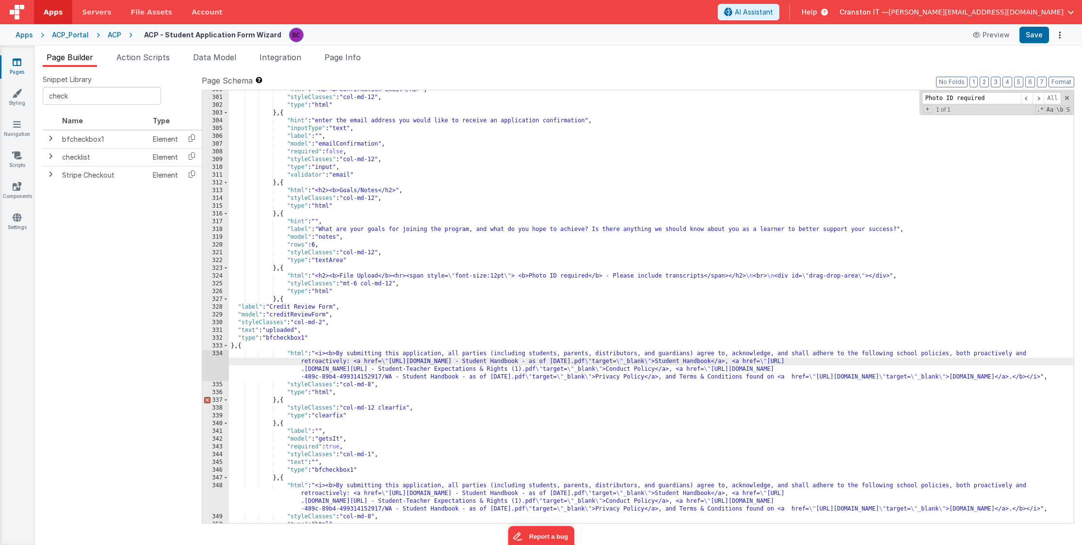
click at [220, 371] on div "334" at bounding box center [215, 365] width 27 height 31
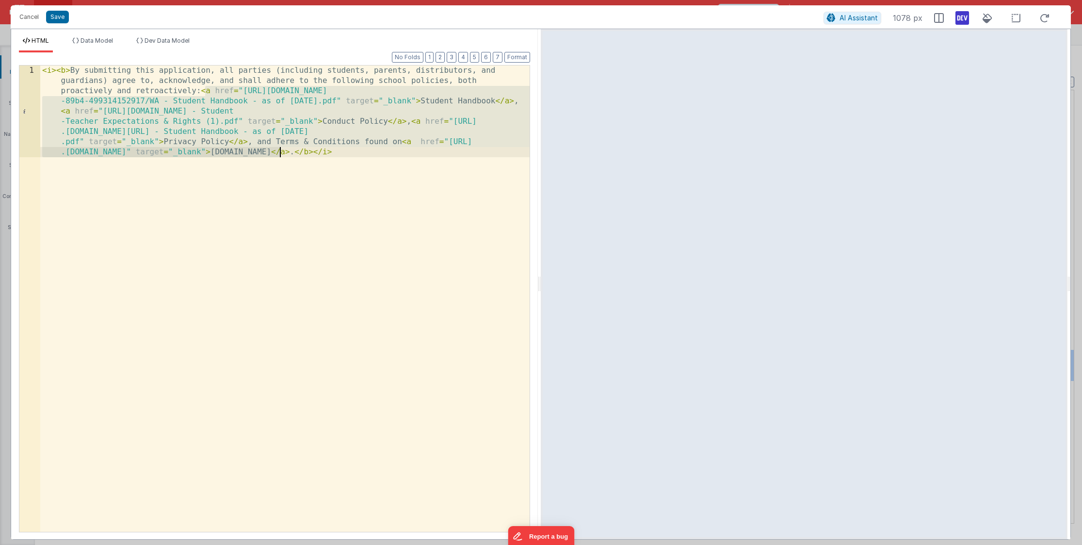
drag, startPoint x: 207, startPoint y: 93, endPoint x: 279, endPoint y: 154, distance: 94.7
click at [279, 154] on div "< i > < b > By submitting this application, all parties (including students, pa…" at bounding box center [284, 390] width 489 height 650
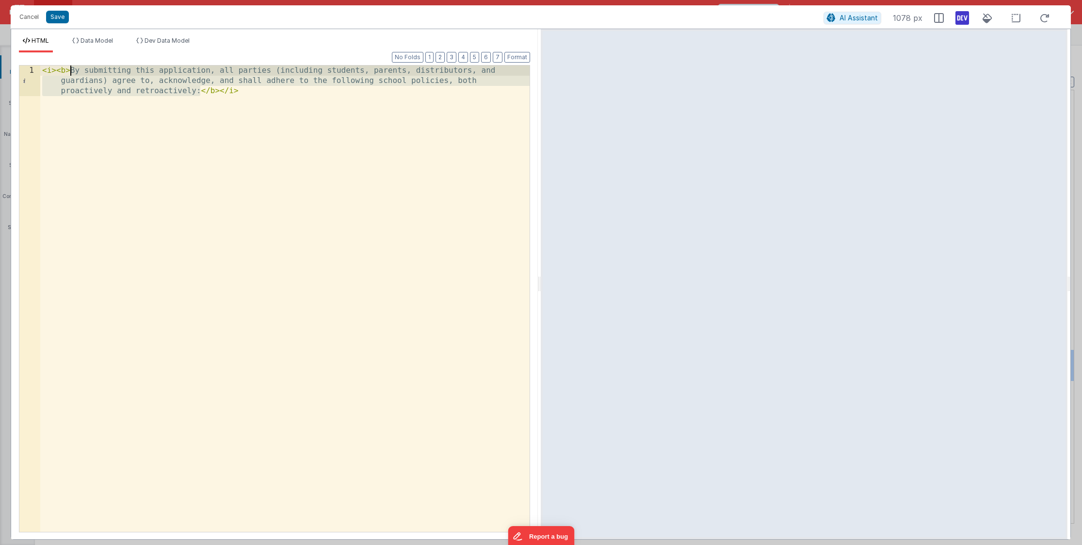
drag, startPoint x: 200, startPoint y: 92, endPoint x: 71, endPoint y: 71, distance: 131.1
click at [71, 71] on div "< i > < b > By submitting this application, all parties (including students, pa…" at bounding box center [284, 328] width 489 height 527
paste textarea
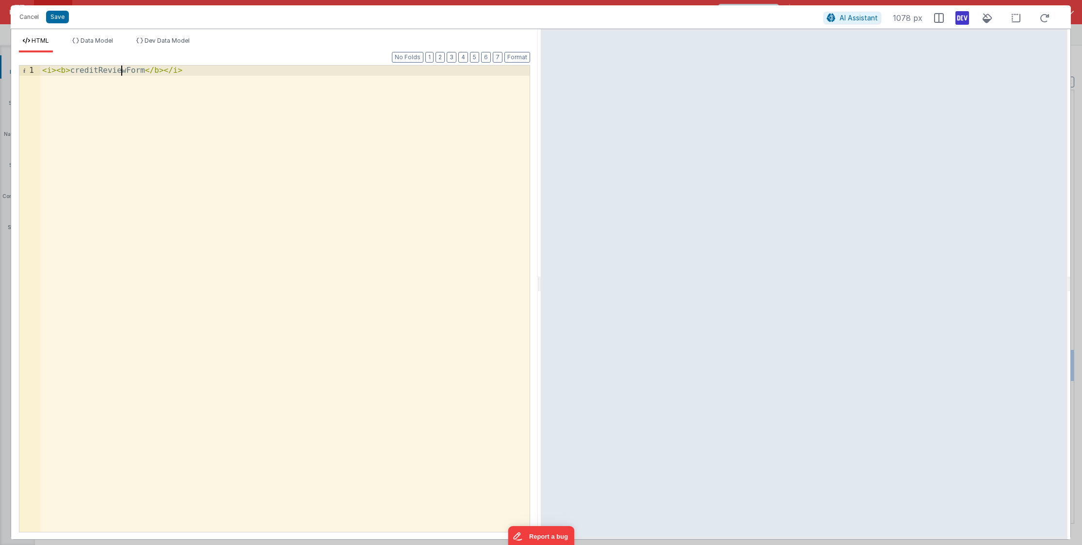
click at [124, 69] on div "< i > < b > creditReviewForm </ b > </ i >" at bounding box center [284, 308] width 489 height 487
click at [126, 71] on div "< i > < b > creditReviewForm </ b > </ i >" at bounding box center [284, 308] width 489 height 487
click at [96, 70] on div "< i > < b > creditReview Form </ b > </ i >" at bounding box center [284, 308] width 489 height 487
click at [99, 72] on div "< i > < b > creditReview Form </ b > </ i >" at bounding box center [284, 308] width 489 height 487
click at [75, 71] on div "< i > < b > credit Review Form </ b > </ i >" at bounding box center [284, 308] width 489 height 487
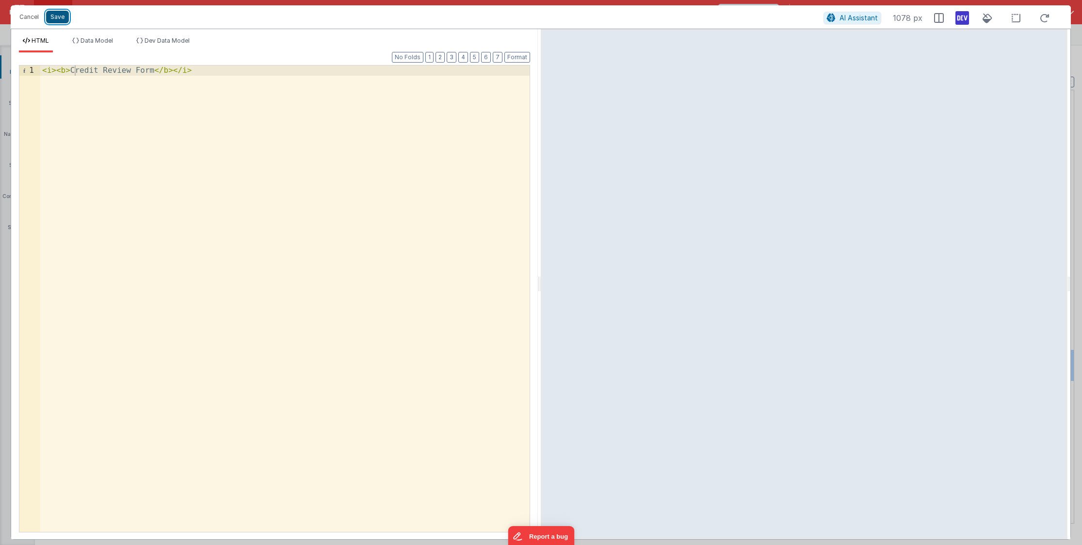
click at [60, 14] on button "Save" at bounding box center [57, 17] width 23 height 13
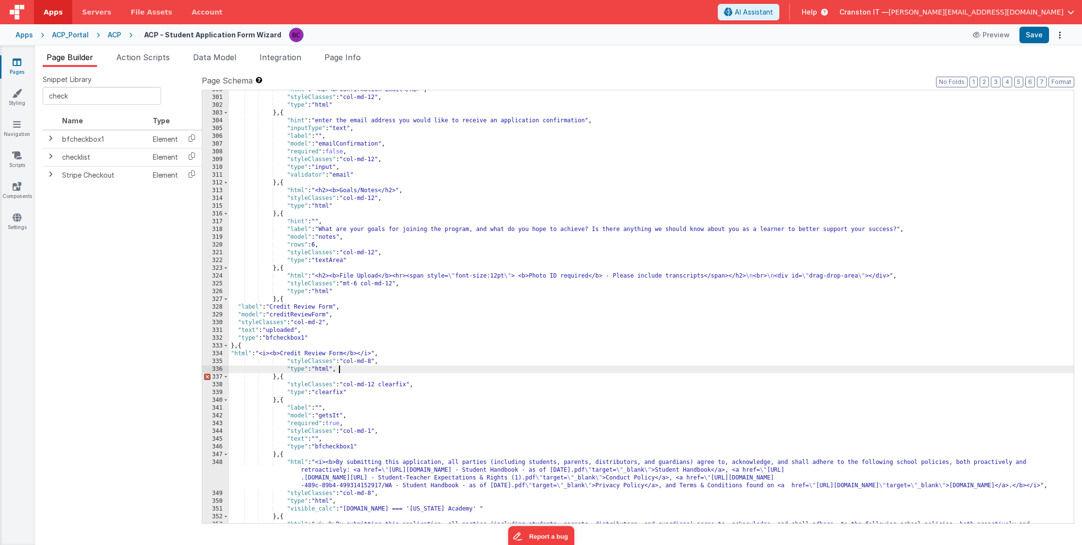
click at [353, 369] on div ""html" : "<h2><b>Confirmation Email</h2>" , "styleClasses" : "col-md-12" , "typ…" at bounding box center [651, 322] width 845 height 472
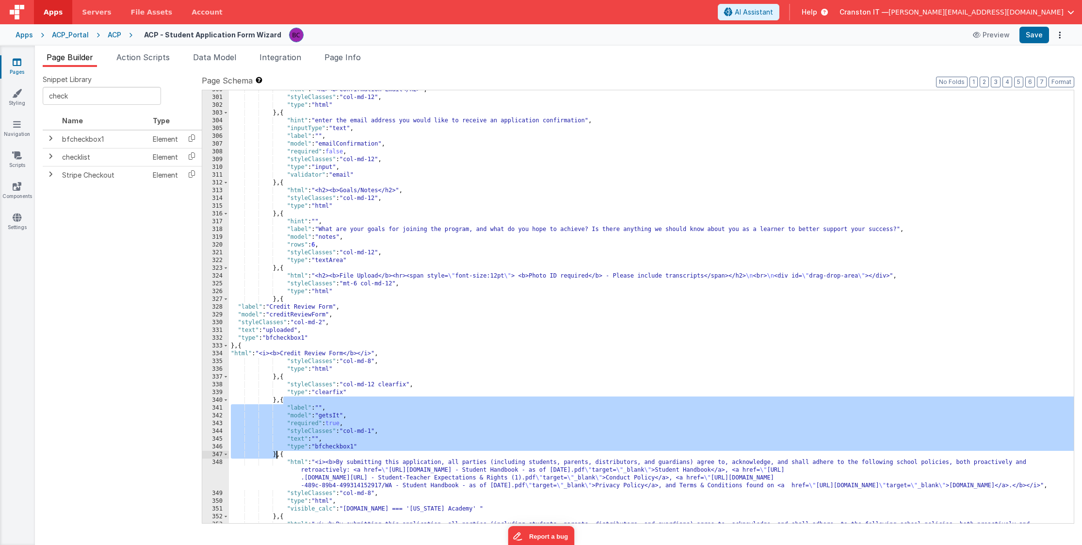
drag, startPoint x: 282, startPoint y: 400, endPoint x: 275, endPoint y: 455, distance: 54.8
click at [275, 455] on div ""html" : "<h2><b>Confirmation Email</h2>" , "styleClasses" : "col-md-12" , "typ…" at bounding box center [651, 322] width 845 height 472
click at [277, 301] on div ""html" : "<h2><b>Confirmation Email</h2>" , "styleClasses" : "col-md-12" , "typ…" at bounding box center [651, 322] width 845 height 472
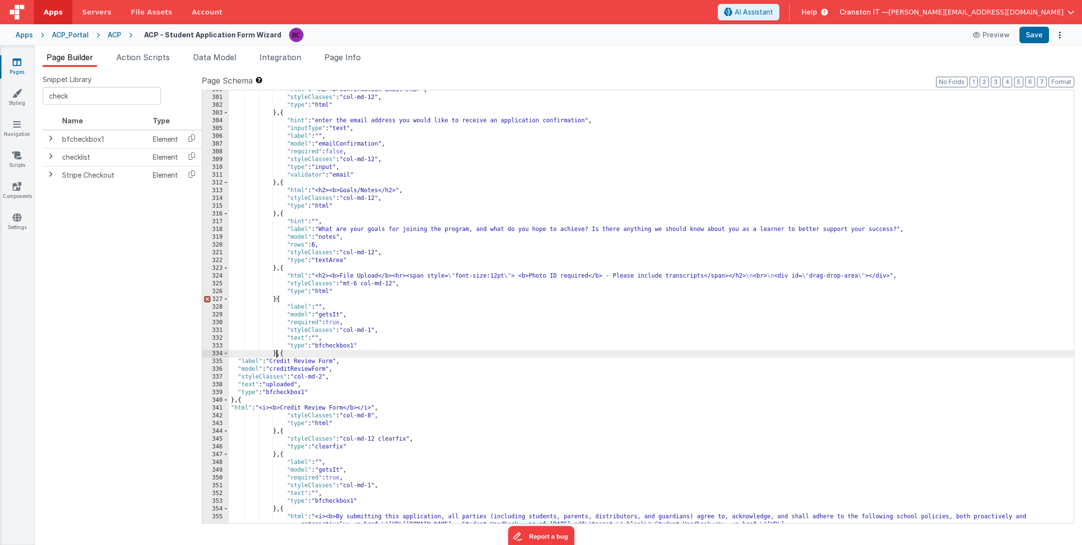
click at [277, 297] on div ""html" : "<h2><b>Confirmation Email</h2>" , "styleClasses" : "col-md-12" , "typ…" at bounding box center [651, 322] width 845 height 472
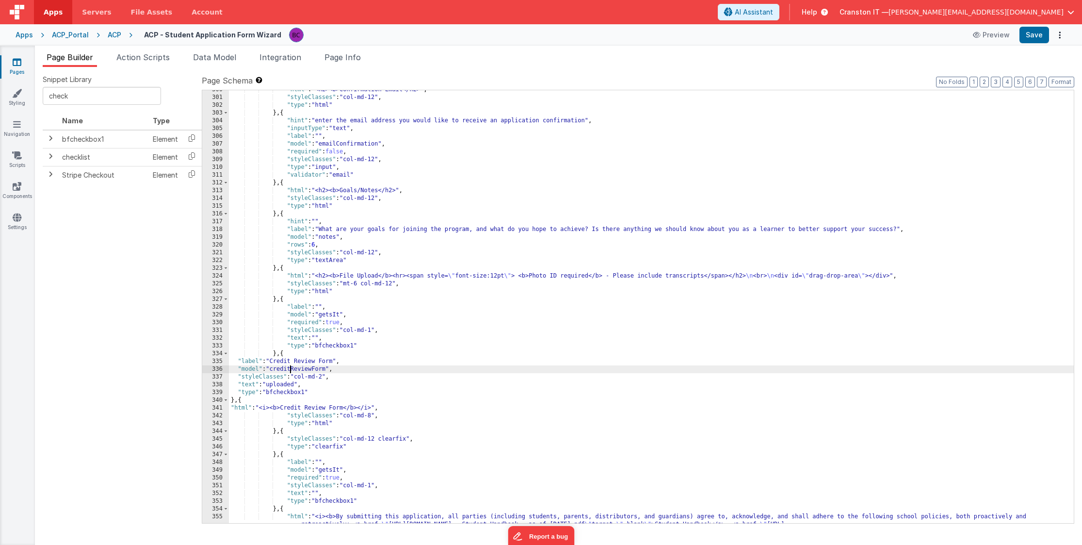
click at [290, 369] on div ""html" : "<h2><b>Confirmation Email</h2>" , "styleClasses" : "col-md-12" , "typ…" at bounding box center [651, 322] width 845 height 472
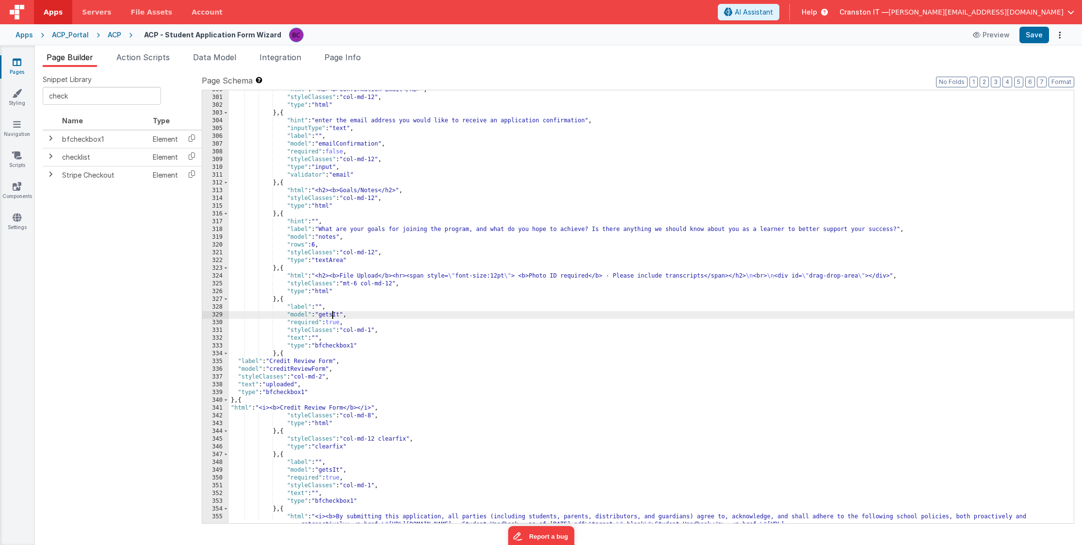
click at [331, 314] on div ""html" : "<h2><b>Confirmation Email</h2>" , "styleClasses" : "col-md-12" , "typ…" at bounding box center [651, 322] width 845 height 472
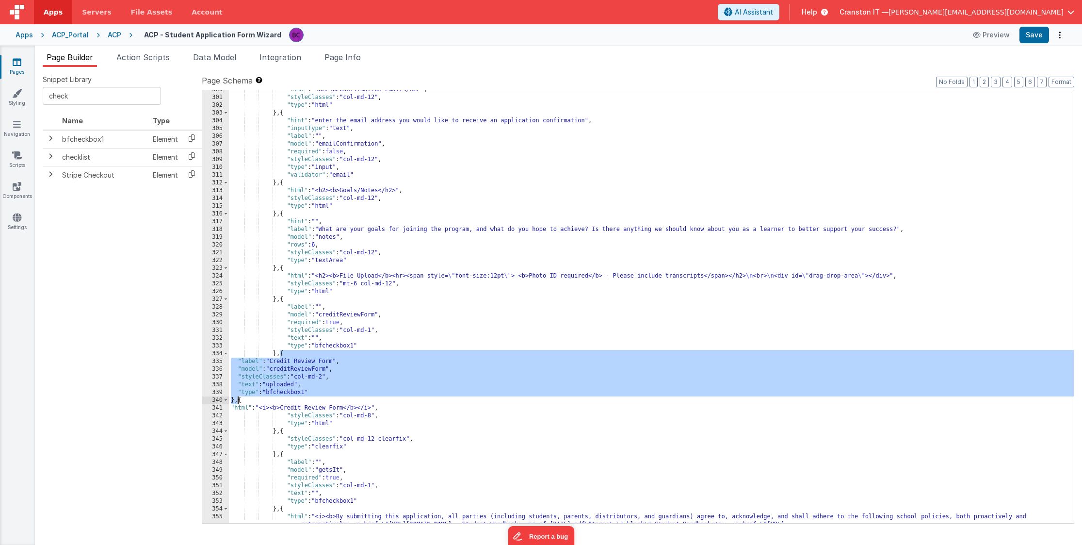
drag, startPoint x: 281, startPoint y: 354, endPoint x: 238, endPoint y: 401, distance: 64.2
click at [238, 401] on div ""html" : "<h2><b>Confirmation Email</h2>" , "styleClasses" : "col-md-12" , "typ…" at bounding box center [651, 322] width 845 height 472
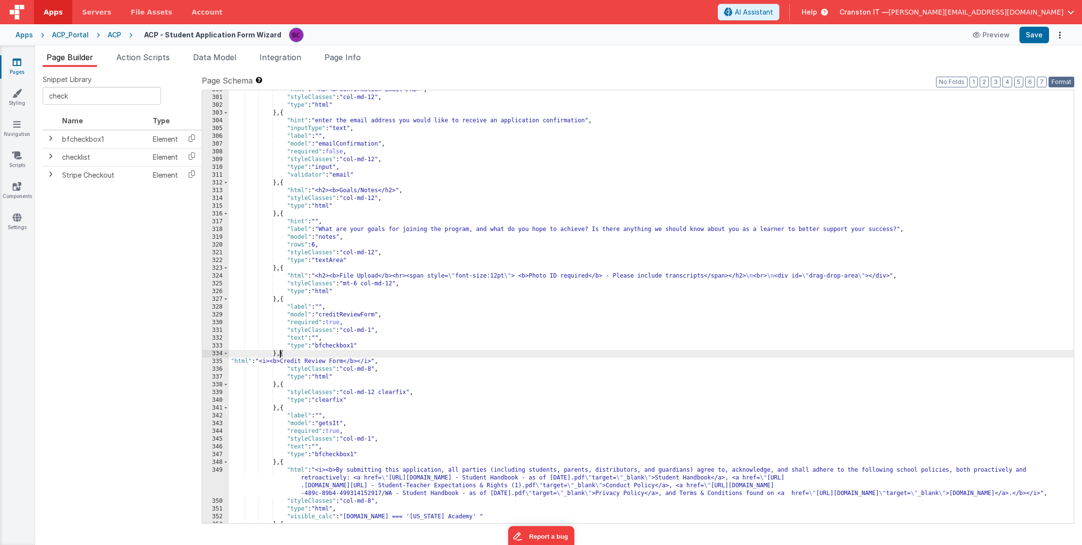
click at [891, 78] on button "Format" at bounding box center [1062, 82] width 26 height 11
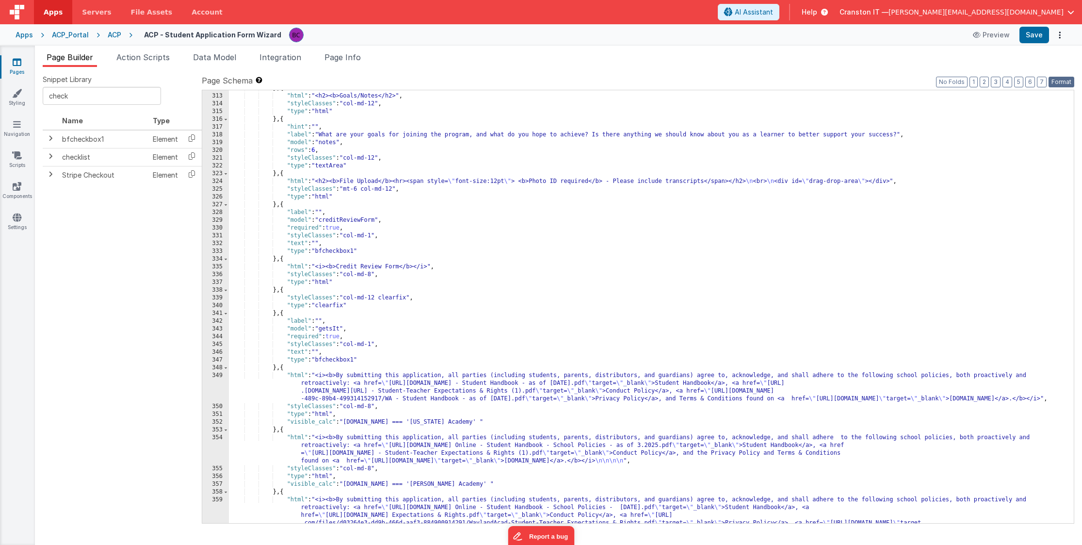
scroll to position [2652, 0]
click at [330, 380] on div "} , { "html" : "<h2><b>Goals/Notes</h2>" , "styleClasses" : "col-md-12" , "type…" at bounding box center [651, 323] width 845 height 479
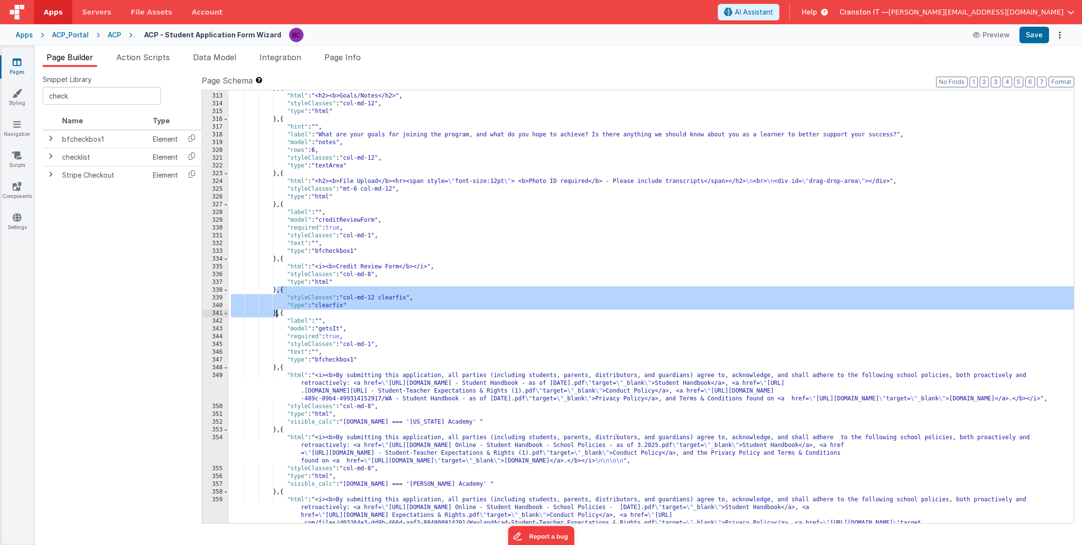
drag, startPoint x: 277, startPoint y: 290, endPoint x: 277, endPoint y: 311, distance: 21.8
click at [277, 311] on div "} , { "html" : "<h2><b>Goals/Notes</h2>" , "styleClasses" : "col-md-12" , "type…" at bounding box center [651, 323] width 845 height 479
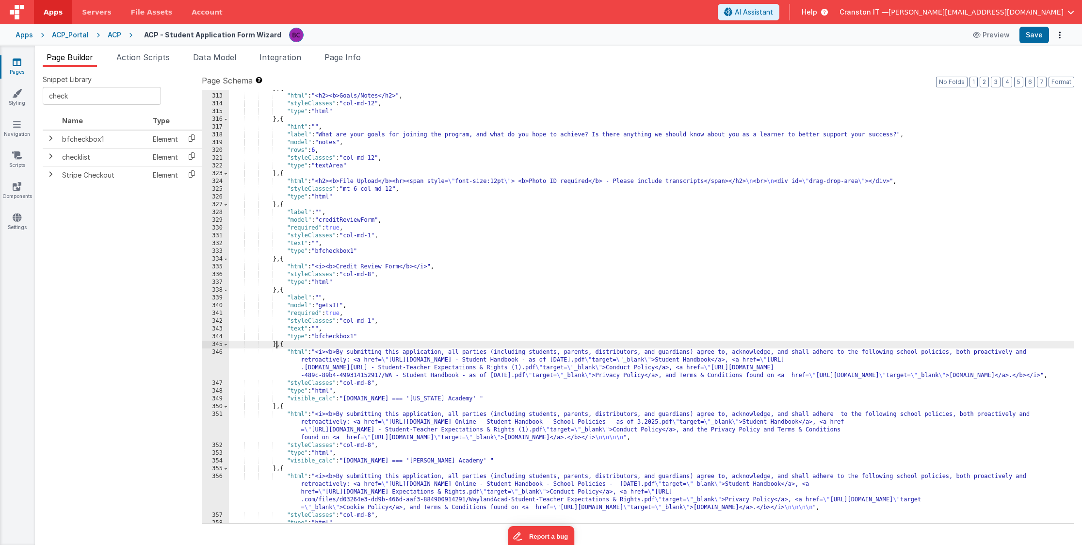
click at [277, 345] on div "} , { "html" : "<h2><b>Goals/Notes</h2>" , "styleClasses" : "col-md-12" , "type…" at bounding box center [651, 308] width 845 height 448
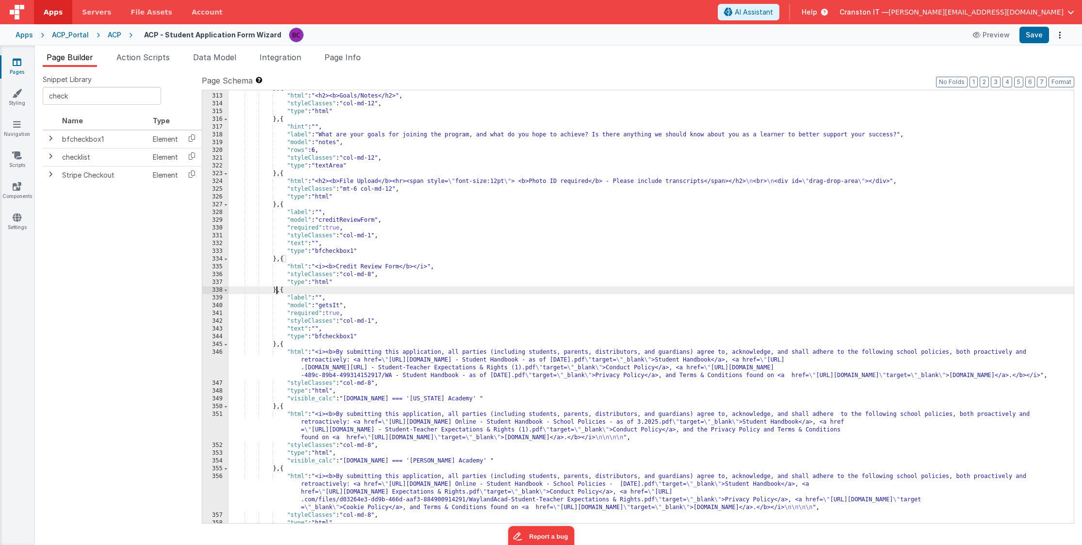
click at [277, 292] on div "} , { "html" : "<h2><b>Goals/Notes</h2>" , "styleClasses" : "col-md-12" , "type…" at bounding box center [651, 308] width 845 height 448
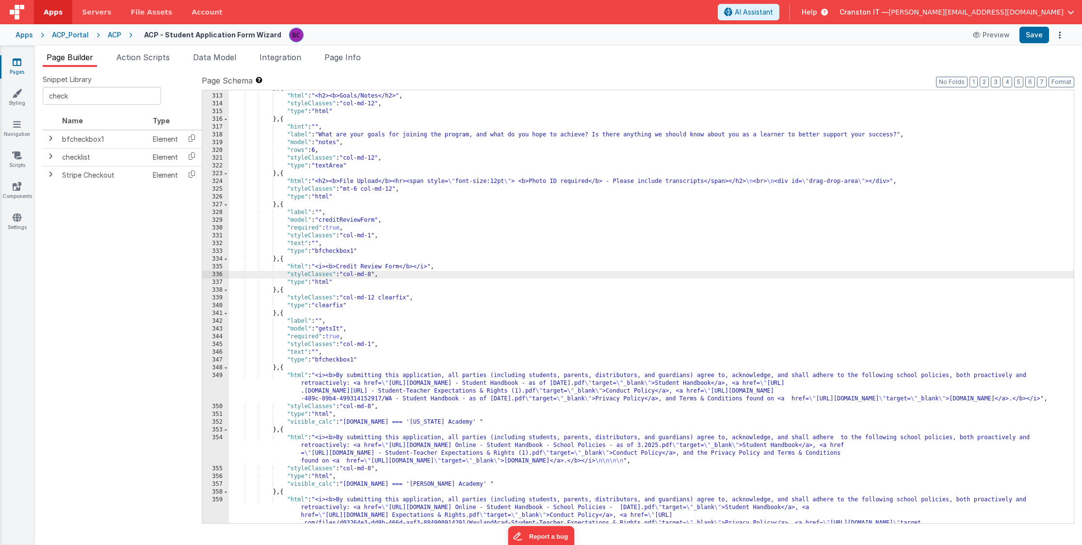
click at [372, 274] on div "} , { "html" : "<h2><b>Goals/Notes</h2>" , "styleClasses" : "col-md-12" , "type…" at bounding box center [651, 323] width 845 height 479
click at [352, 287] on div "} , { "html" : "<h2><b>Goals/Notes</h2>" , "styleClasses" : "col-md-12" , "type…" at bounding box center [651, 323] width 845 height 479
drag, startPoint x: 339, startPoint y: 268, endPoint x: 399, endPoint y: 263, distance: 60.3
click at [399, 263] on div "} , { "html" : "<h2><b>Goals/Notes</h2>" , "styleClasses" : "col-md-12" , "type…" at bounding box center [651, 323] width 845 height 479
drag, startPoint x: 402, startPoint y: 264, endPoint x: 338, endPoint y: 265, distance: 63.6
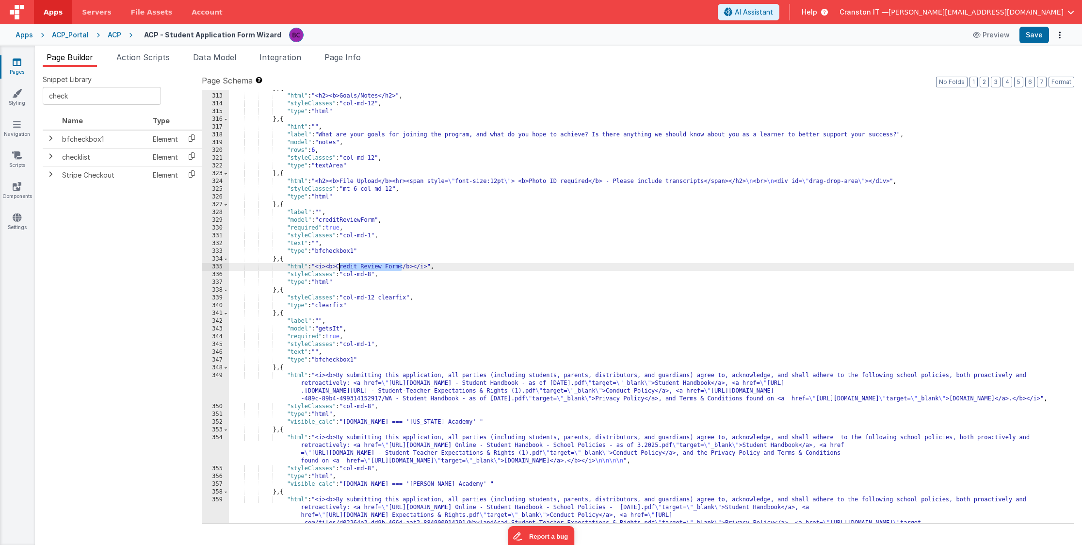
click at [338, 265] on div "} , { "html" : "<h2><b>Goals/Notes</h2>" , "styleClasses" : "col-md-12" , "type…" at bounding box center [651, 323] width 845 height 479
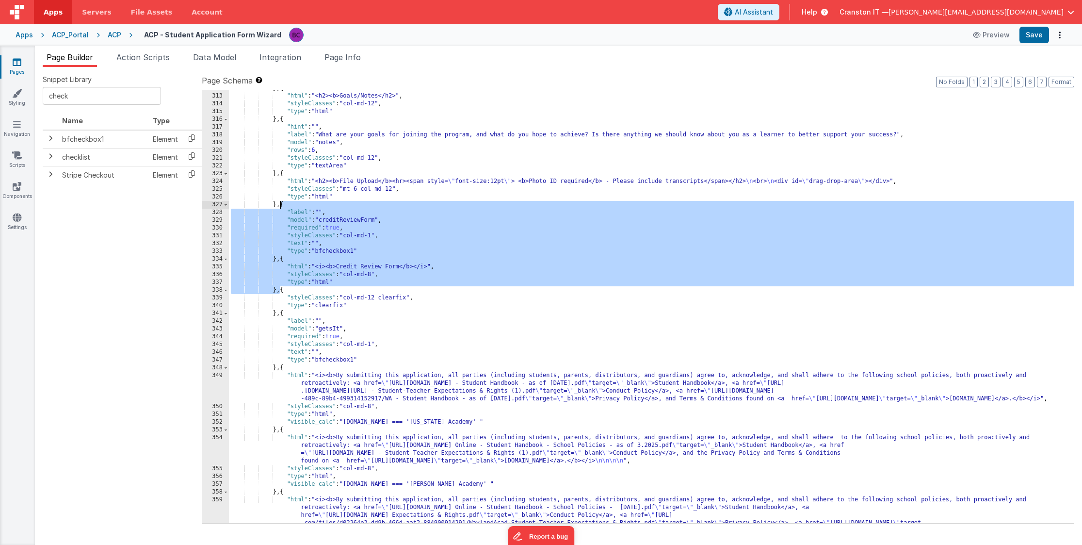
drag, startPoint x: 281, startPoint y: 291, endPoint x: 278, endPoint y: 205, distance: 85.9
click at [278, 205] on div "} , { "html" : "<h2><b>Goals/Notes</h2>" , "styleClasses" : "col-md-12" , "type…" at bounding box center [651, 323] width 845 height 479
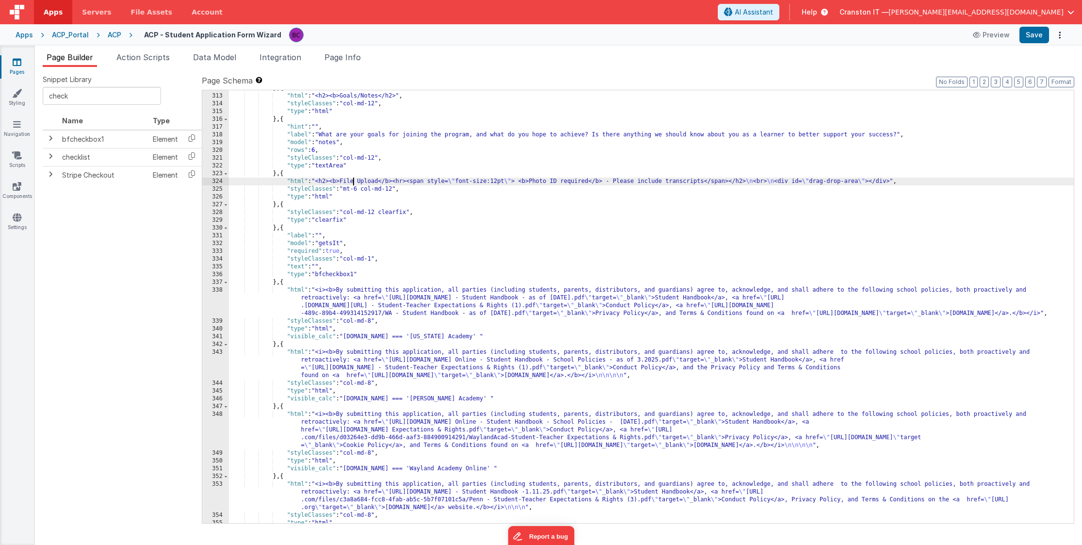
click at [353, 183] on div "} , { "html" : "<h2><b>Goals/Notes</h2>" , "styleClasses" : "col-md-12" , "type…" at bounding box center [651, 308] width 845 height 448
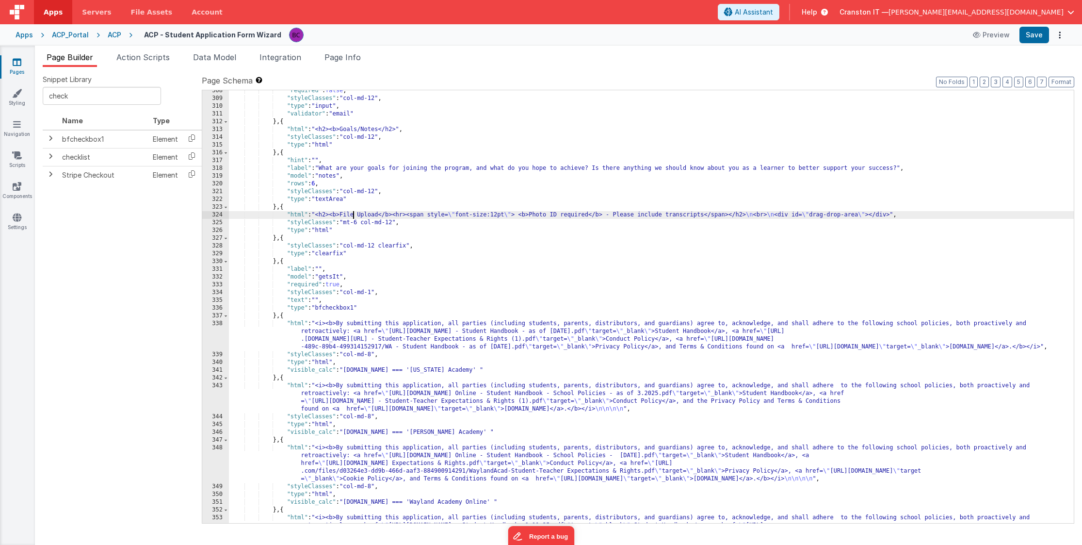
scroll to position [2616, 0]
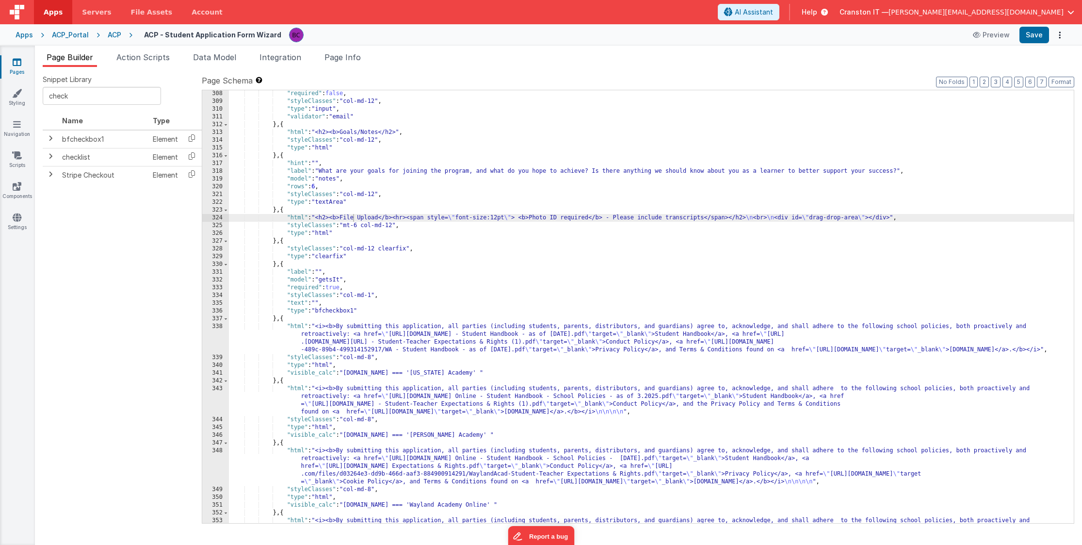
click at [456, 4] on header "Apps Servers File Assets Account Some FUTURE Slot AI Assistant Help Cranston IT…" at bounding box center [541, 12] width 1082 height 24
click at [215, 218] on div "324" at bounding box center [215, 218] width 27 height 8
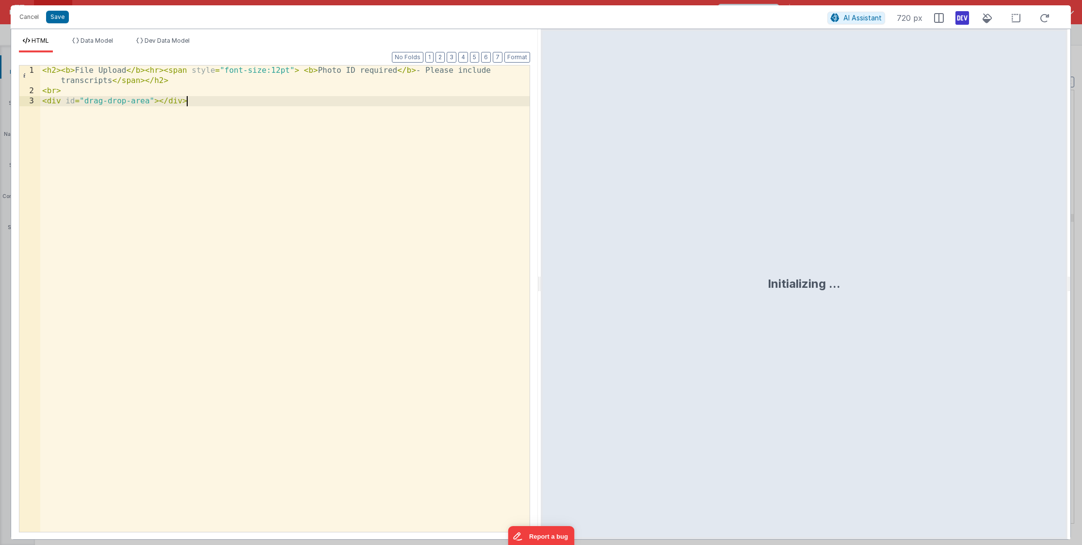
click at [308, 205] on div "< h2 > < b > File Upload </ b > < hr > < span style = "font-size:12pt" > < b > …" at bounding box center [284, 313] width 489 height 497
drag, startPoint x: 304, startPoint y: 72, endPoint x: 413, endPoint y: 67, distance: 109.7
click at [413, 67] on div "< h2 > < b > File Upload </ b > < hr > < span style = "font-size:12pt" > < b > …" at bounding box center [284, 313] width 489 height 497
click at [435, 73] on div "< h2 > < b > File Upload </ b > < hr > < span style = "font-size:12pt" > < b > …" at bounding box center [284, 313] width 489 height 497
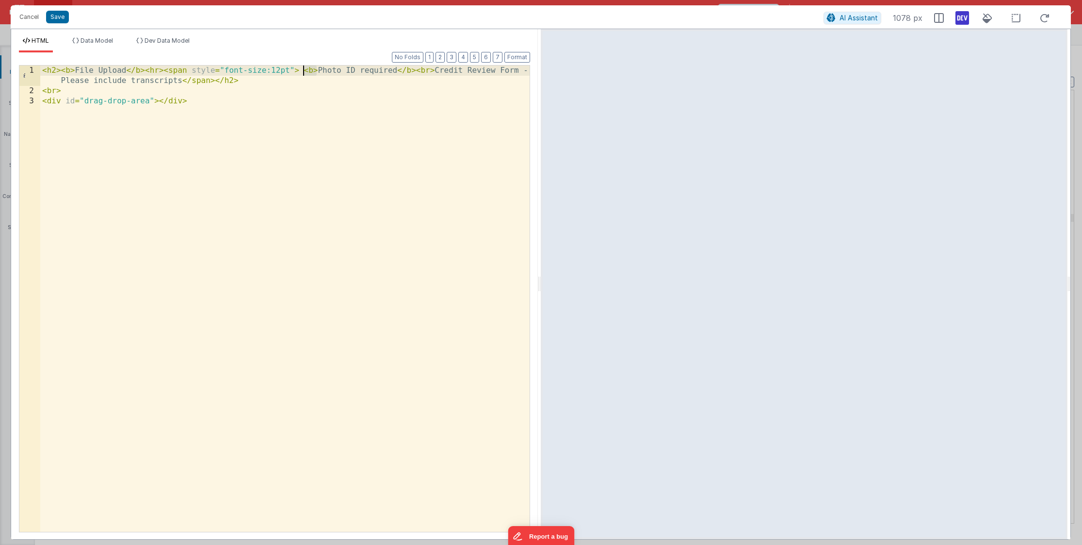
drag, startPoint x: 315, startPoint y: 69, endPoint x: 302, endPoint y: 69, distance: 13.1
click at [302, 69] on div "< h2 > < b > File Upload </ b > < hr > < span style = "font-size:12pt" > < b > …" at bounding box center [284, 313] width 489 height 497
click at [433, 68] on div "< h2 > < b > File Upload </ b > < hr > < span style = "font-size:12pt" > < b > …" at bounding box center [284, 313] width 489 height 497
drag, startPoint x: 415, startPoint y: 72, endPoint x: 398, endPoint y: 72, distance: 16.5
click at [398, 72] on div "< h2 > < b > File Upload </ b > < hr > < span style = "font-size:12pt" > < b > …" at bounding box center [284, 313] width 489 height 497
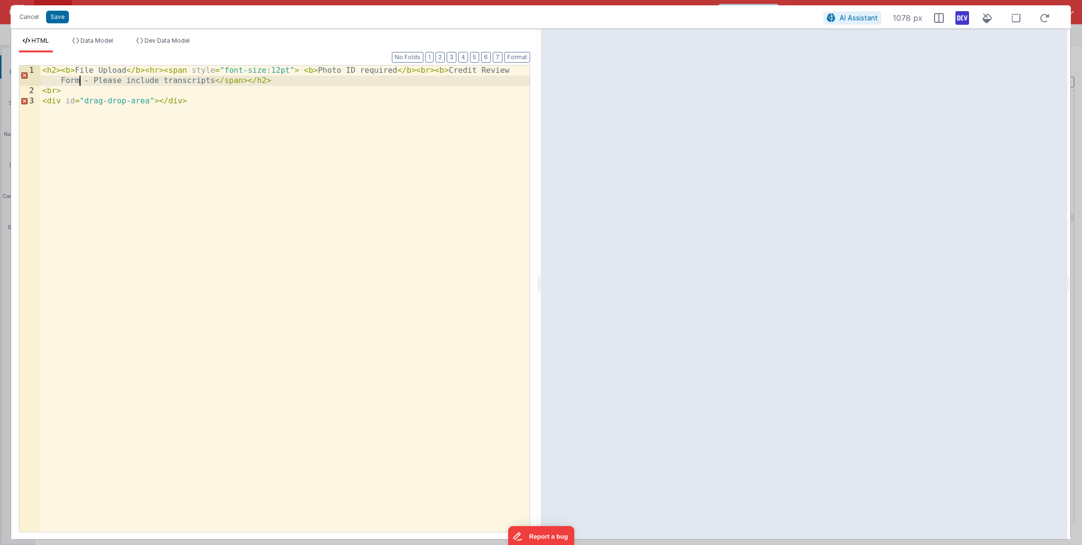
click at [79, 82] on div "< h2 > < b > File Upload </ b > < hr > < span style = "font-size:12pt" > < b > …" at bounding box center [284, 313] width 489 height 497
drag, startPoint x: 432, startPoint y: 70, endPoint x: 417, endPoint y: 72, distance: 14.7
click at [417, 72] on div "< h2 > < b > File Upload </ b > < hr > < span style = "font-size:12pt" > < b > …" at bounding box center [284, 313] width 489 height 497
click at [417, 72] on div "< h2 > < b > File Upload </ b > < hr > < span style = "font-size:12pt" > < b > …" at bounding box center [284, 298] width 489 height 466
drag, startPoint x: 413, startPoint y: 70, endPoint x: 434, endPoint y: 70, distance: 20.4
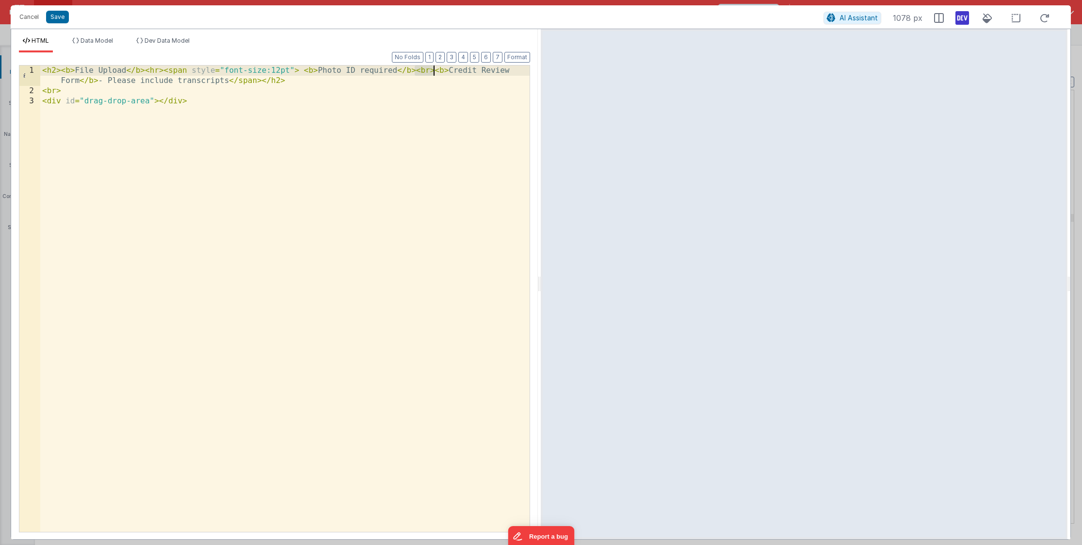
click at [434, 70] on div "< h2 > < b > File Upload </ b > < hr > < span style = "font-size:12pt" > < b > …" at bounding box center [284, 313] width 489 height 497
drag, startPoint x: 110, startPoint y: 81, endPoint x: 98, endPoint y: 82, distance: 12.6
click at [98, 82] on div "< h2 > < b > File Upload </ b > < hr > < span style = "font-size:12pt" > < b > …" at bounding box center [284, 313] width 489 height 497
click at [59, 17] on button "Save" at bounding box center [57, 17] width 23 height 13
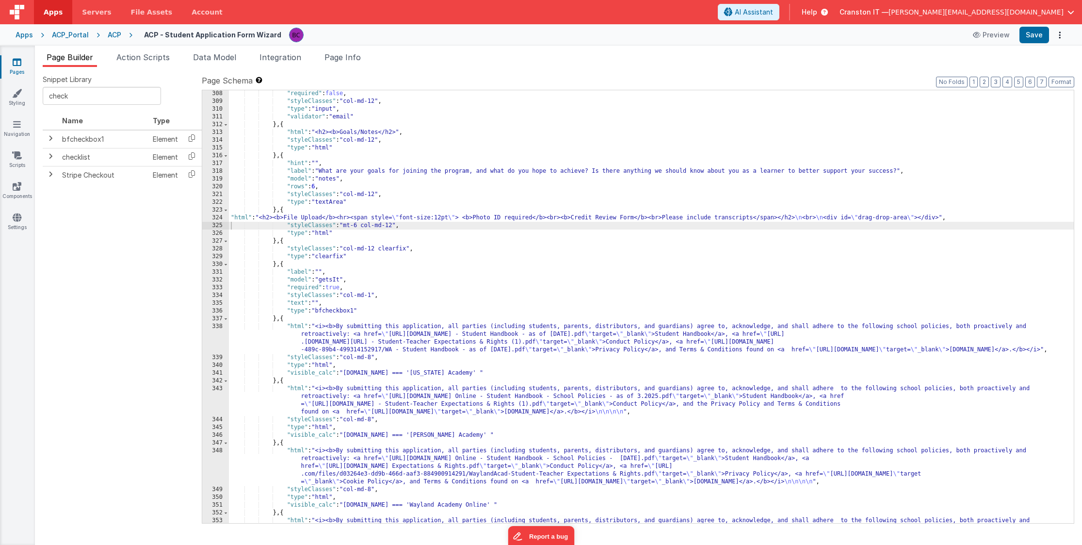
click at [310, 214] on div ""required" : false , "styleClasses" : "col-md-12" , "type" : "input" , "validat…" at bounding box center [651, 326] width 845 height 472
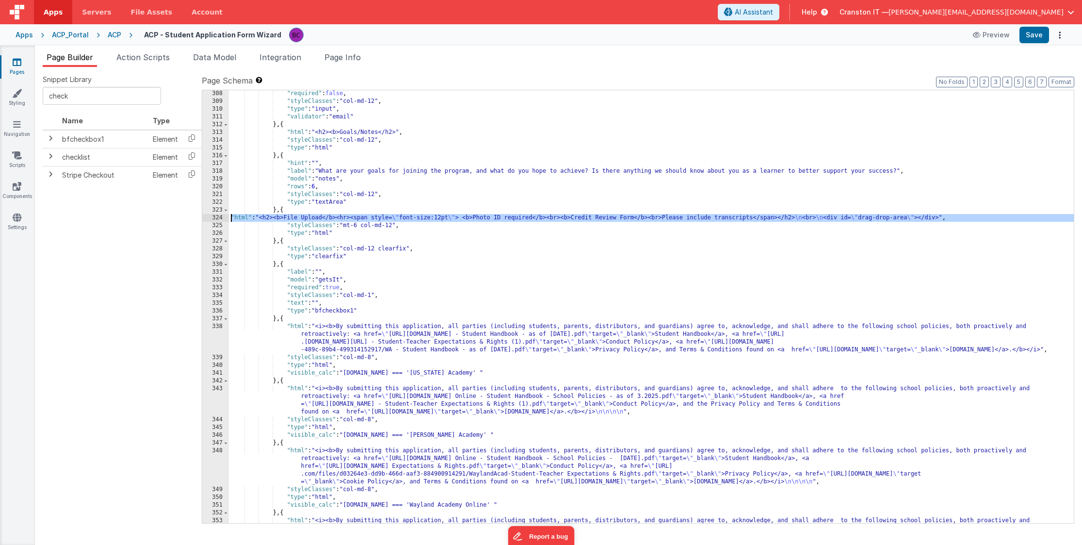
click at [213, 216] on div "324" at bounding box center [215, 218] width 27 height 8
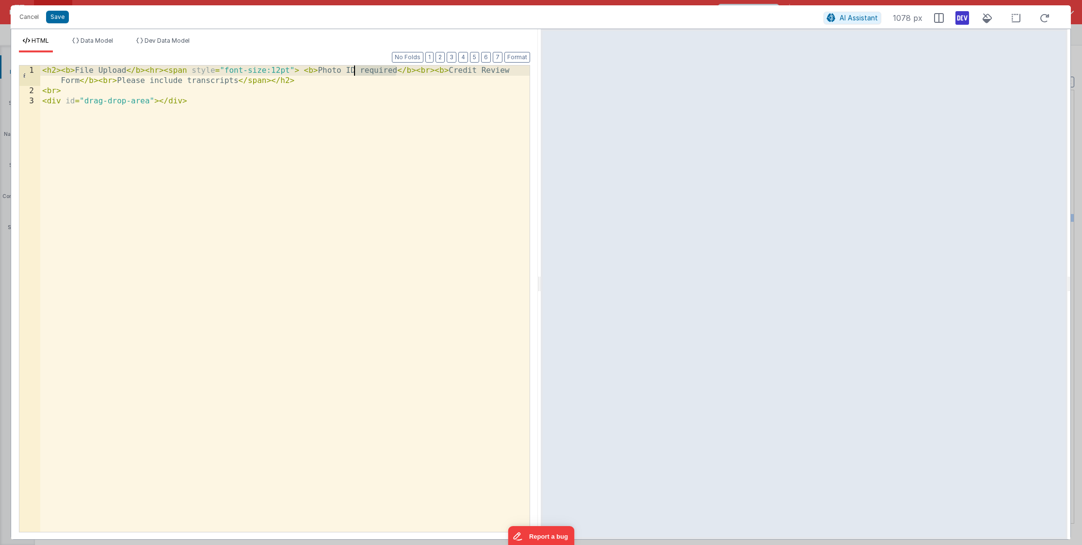
drag, startPoint x: 398, startPoint y: 70, endPoint x: 353, endPoint y: 73, distance: 45.2
click at [353, 73] on div "< h2 > < b > File Upload </ b > < hr > < span style = "font-size:12pt" > < b > …" at bounding box center [284, 313] width 489 height 497
click at [81, 82] on div "< h2 > < b > File Upload </ b > < hr > < span style = "font-size:12pt" > < b > …" at bounding box center [284, 313] width 489 height 497
click at [60, 15] on button "Save" at bounding box center [57, 17] width 23 height 13
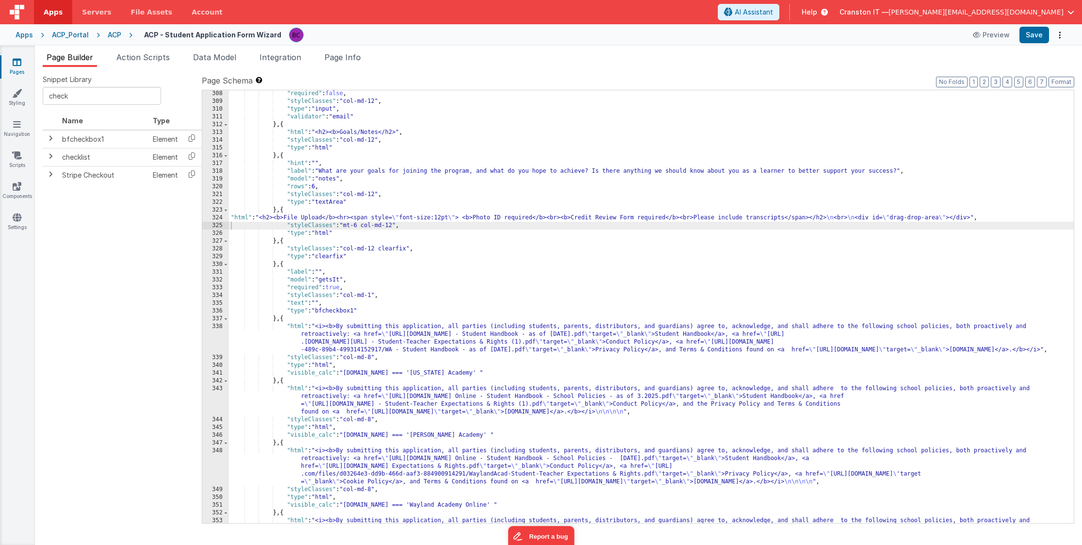
click at [343, 218] on div ""required" : false , "styleClasses" : "col-md-12" , "type" : "input" , "validat…" at bounding box center [651, 326] width 845 height 472
click at [217, 216] on div "324" at bounding box center [215, 218] width 27 height 8
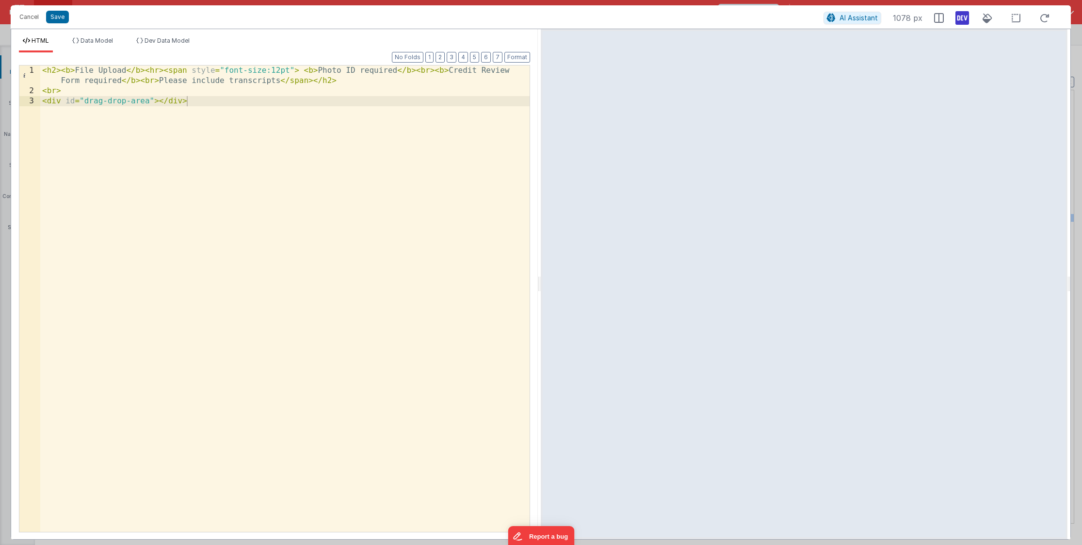
click at [380, 72] on div "< h2 > < b > File Upload </ b > < hr > < span style = "font-size:12pt" > < b > …" at bounding box center [284, 313] width 489 height 497
click at [370, 68] on div "< h2 > < b > File Upload </ b > < hr > < span style = "font-size:12pt" > < b > …" at bounding box center [284, 313] width 489 height 497
click at [112, 81] on div "< h2 > < b > File Upload </ b > < hr > < span style = "font-size:12pt" > < b > …" at bounding box center [284, 313] width 489 height 497
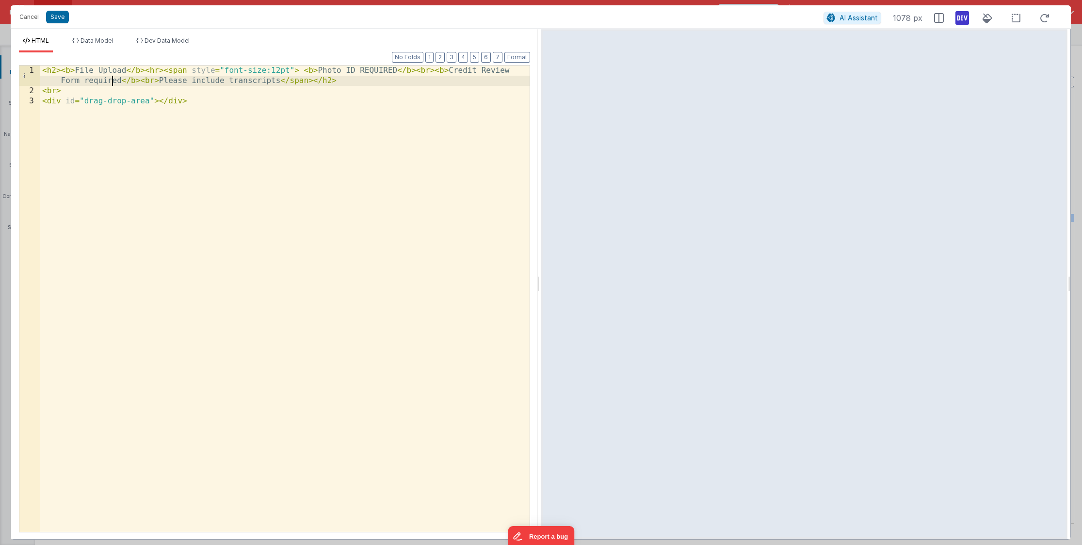
click at [112, 81] on div "< h2 > < b > File Upload </ b > < hr > < span style = "font-size:12pt" > < b > …" at bounding box center [284, 313] width 489 height 497
click at [55, 16] on button "Save" at bounding box center [57, 17] width 23 height 13
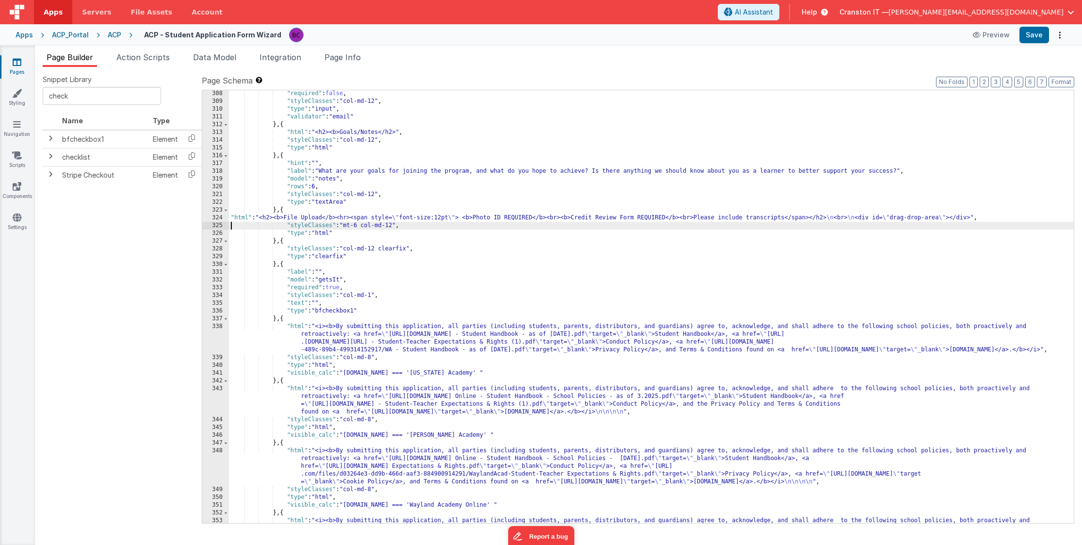
click at [221, 217] on div "324" at bounding box center [215, 218] width 27 height 8
click at [216, 218] on div "324" at bounding box center [215, 218] width 27 height 8
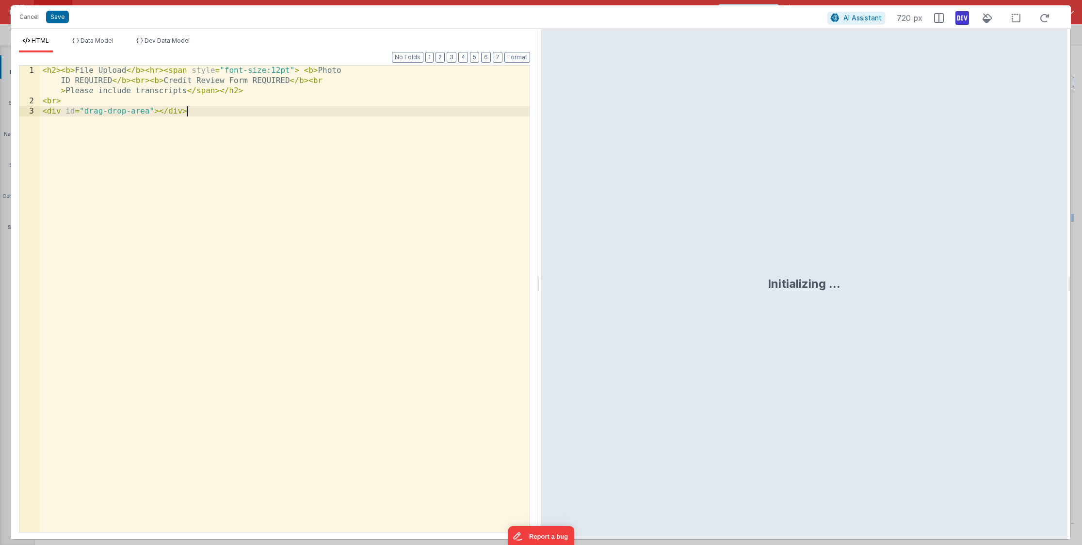
click at [216, 218] on div "< h2 > < b > File Upload </ b > < hr > < span style = "font-size:12pt" > < b > …" at bounding box center [284, 318] width 489 height 507
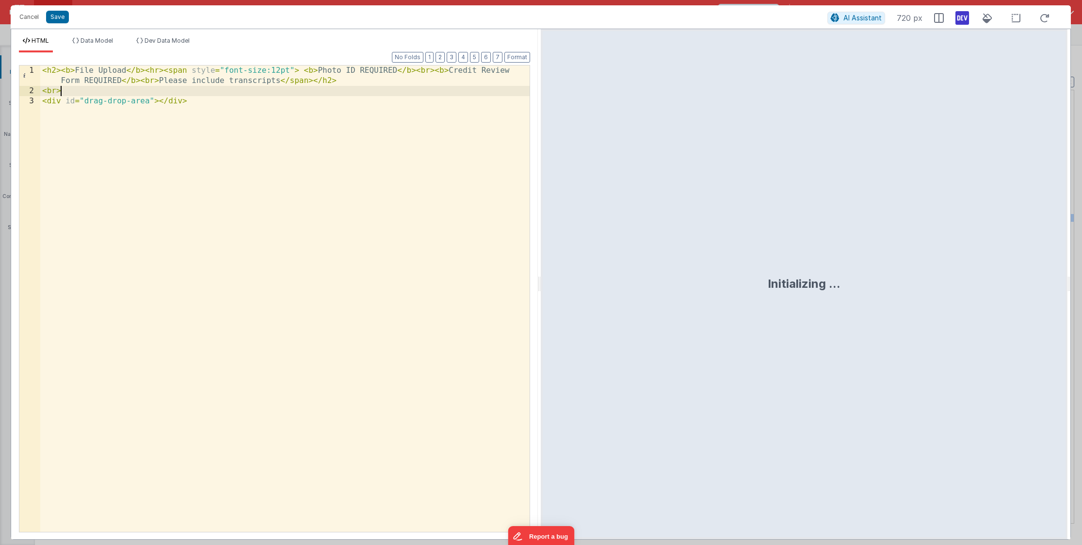
click at [273, 94] on div "< h2 > < b > File Upload </ b > < hr > < span style = "font-size:12pt" > < b > …" at bounding box center [284, 313] width 489 height 497
drag, startPoint x: 318, startPoint y: 72, endPoint x: 305, endPoint y: 72, distance: 13.6
click at [305, 72] on div "< h2 > < b > File Upload </ b > < hr > < span style = "font-size:12pt" > < b > …" at bounding box center [284, 313] width 489 height 497
click at [342, 70] on div "< h2 > < b > File Upload </ b > < hr > < span style = "font-size:12pt" > Photo …" at bounding box center [284, 313] width 489 height 497
click at [341, 70] on div "< h2 > < b > File Upload </ b > < hr > < span style = "font-size:12pt" > Photo …" at bounding box center [284, 313] width 489 height 497
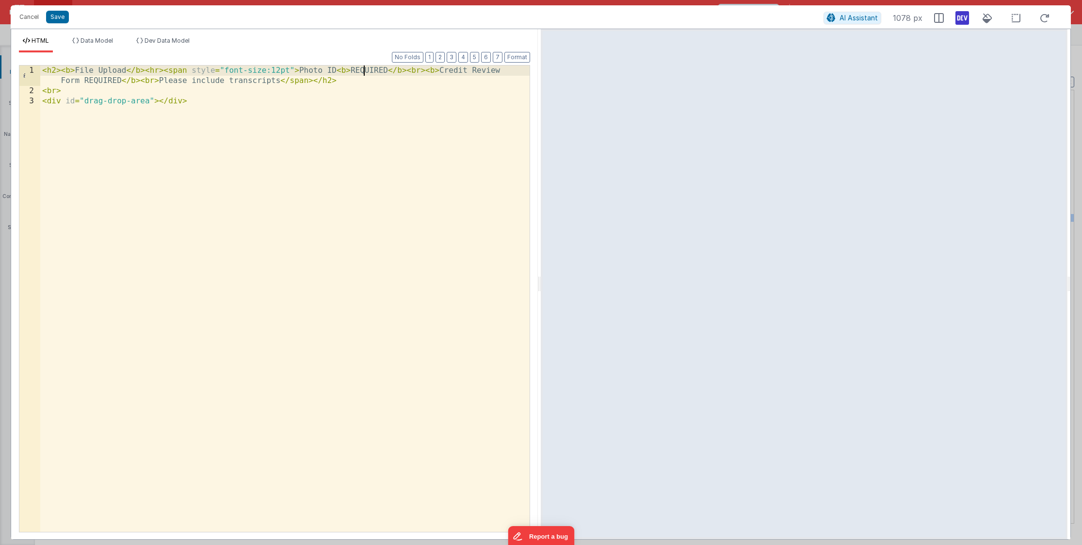
click at [362, 70] on div "< h2 > < b > File Upload </ b > < hr > < span style = "font-size:12pt" > Photo …" at bounding box center [284, 313] width 489 height 497
drag, startPoint x: 447, startPoint y: 69, endPoint x: 434, endPoint y: 69, distance: 13.6
click at [434, 69] on div "< h2 > < b > File Upload </ b > < hr > < span style = "font-size:12pt" > Photo …" at bounding box center [284, 313] width 489 height 497
click at [63, 81] on div "< h2 > < b > File Upload </ b > < hr > < span style = "font-size:12pt" > Photo …" at bounding box center [284, 313] width 489 height 497
click at [55, 13] on button "Save" at bounding box center [57, 17] width 23 height 13
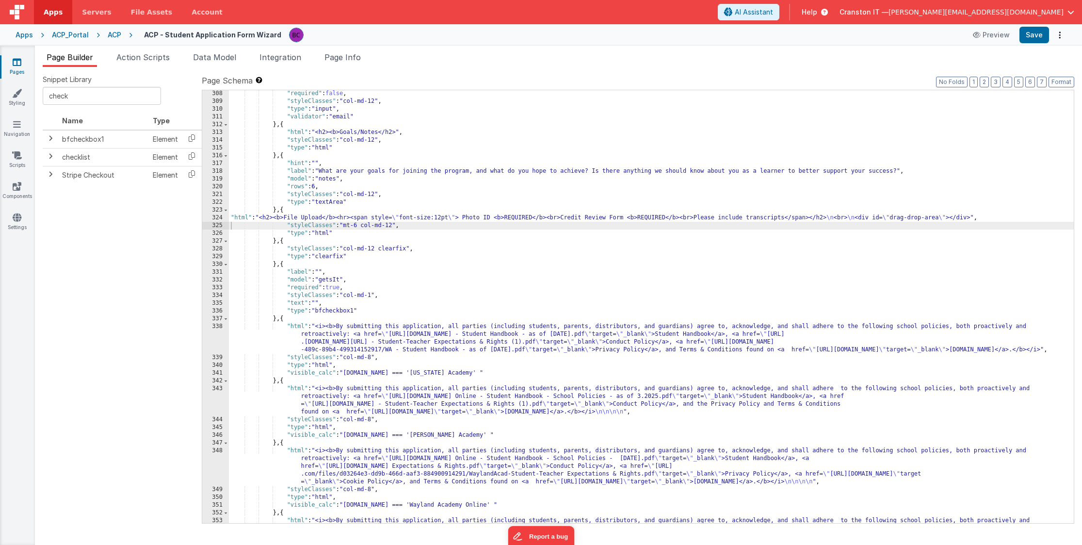
click at [477, 265] on div ""required" : false , "styleClasses" : "col-md-12" , "type" : "input" , "validat…" at bounding box center [651, 326] width 845 height 472
click at [394, 222] on div ""required" : false , "styleClasses" : "col-md-12" , "type" : "input" , "validat…" at bounding box center [651, 326] width 845 height 472
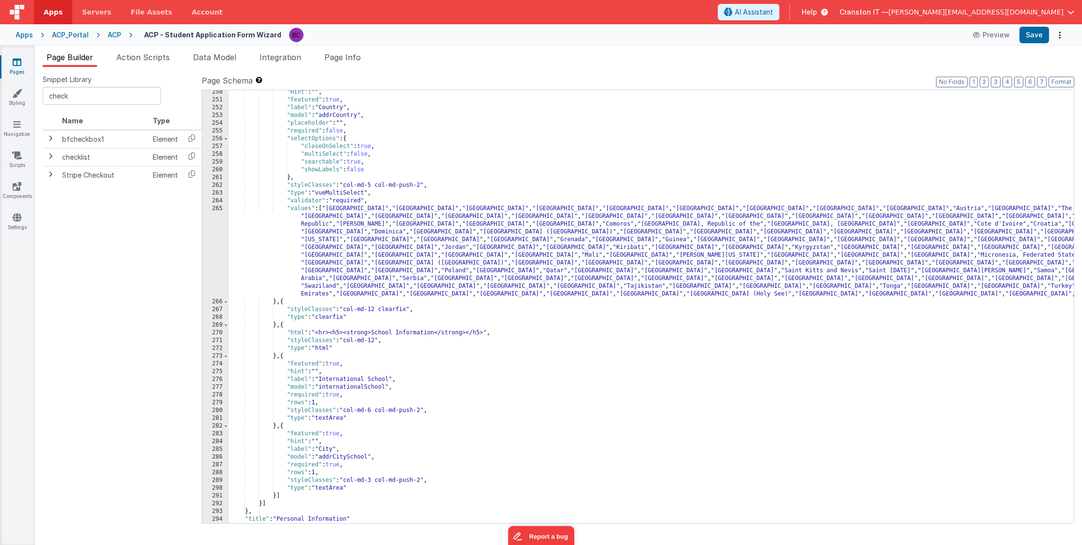
scroll to position [2036, 0]
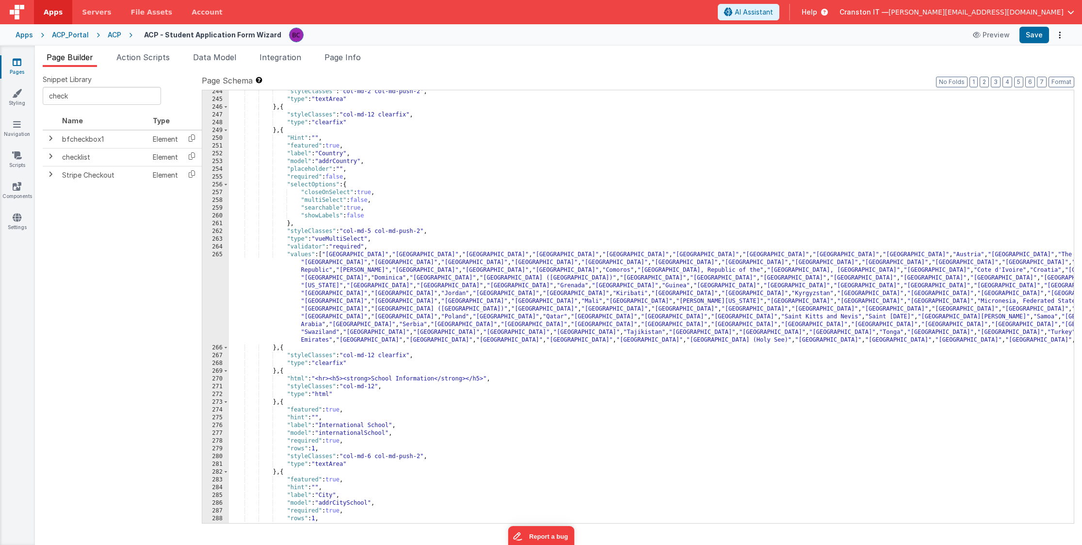
click at [394, 222] on div ""styleClasses" : "col-md-2 col-md-push-2" , "type" : "textArea" } , { "styleCla…" at bounding box center [651, 312] width 845 height 448
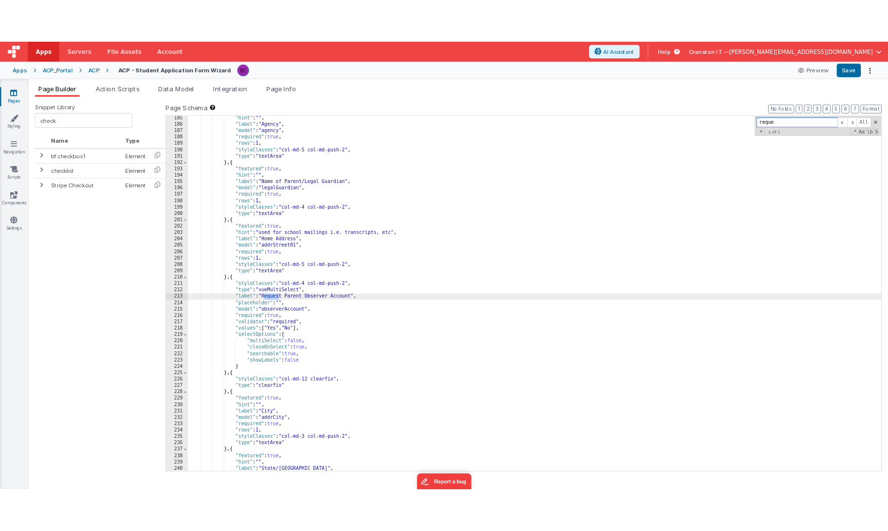
scroll to position [1577, 0]
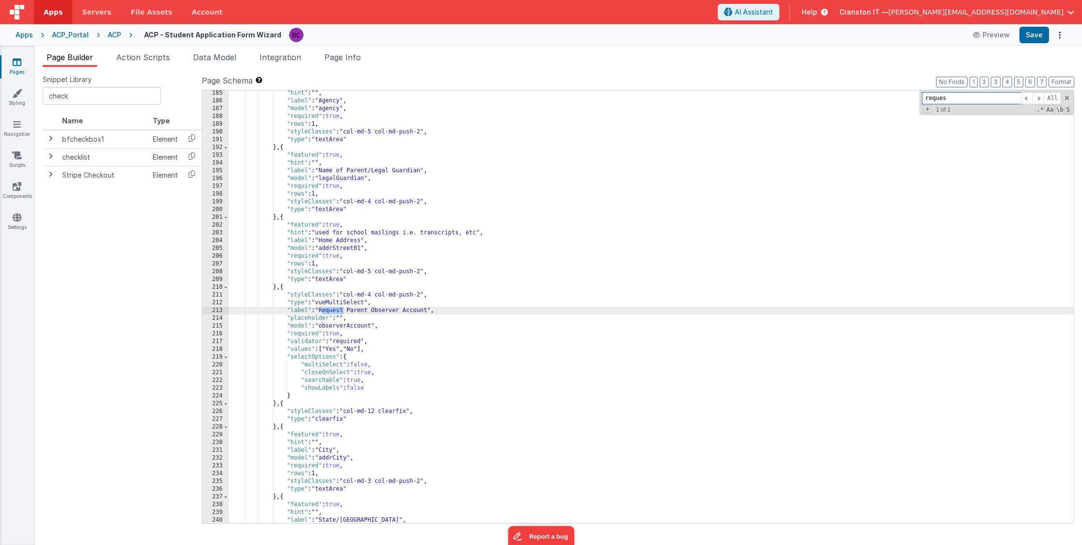
type input "reques"
click at [342, 329] on div ""hint" : "" , "label" : "Agency" , "model" : "agency" , "required" : true , "ro…" at bounding box center [651, 313] width 845 height 448
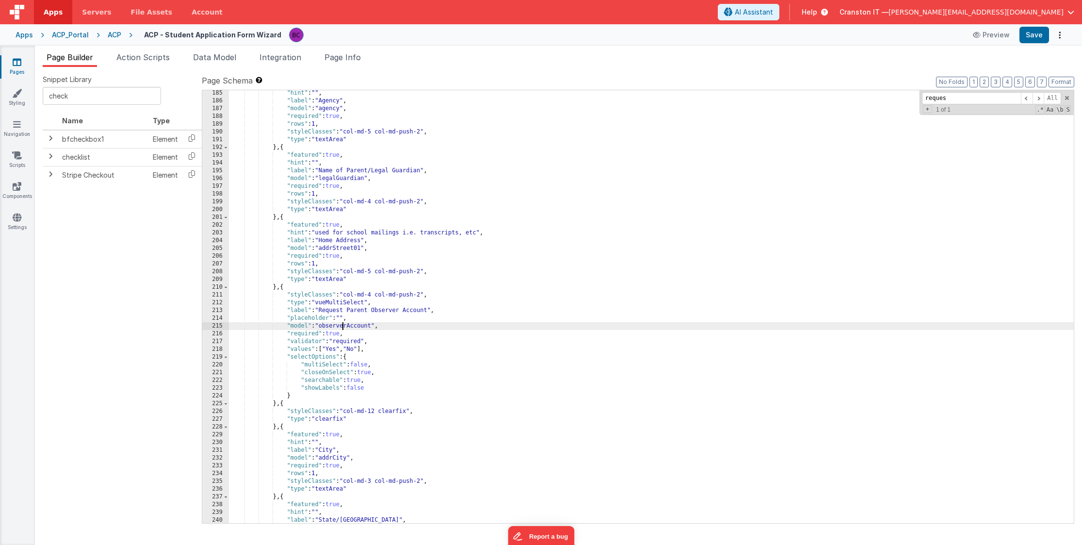
click at [342, 329] on div ""hint" : "" , "label" : "Agency" , "model" : "agency" , "required" : true , "ro…" at bounding box center [651, 313] width 845 height 448
click at [334, 50] on div "Page Builder Action Scripts Data Model Integration Page Info Snippet Library ch…" at bounding box center [558, 295] width 1047 height 499
click at [345, 65] on li "Page Info" at bounding box center [343, 59] width 44 height 16
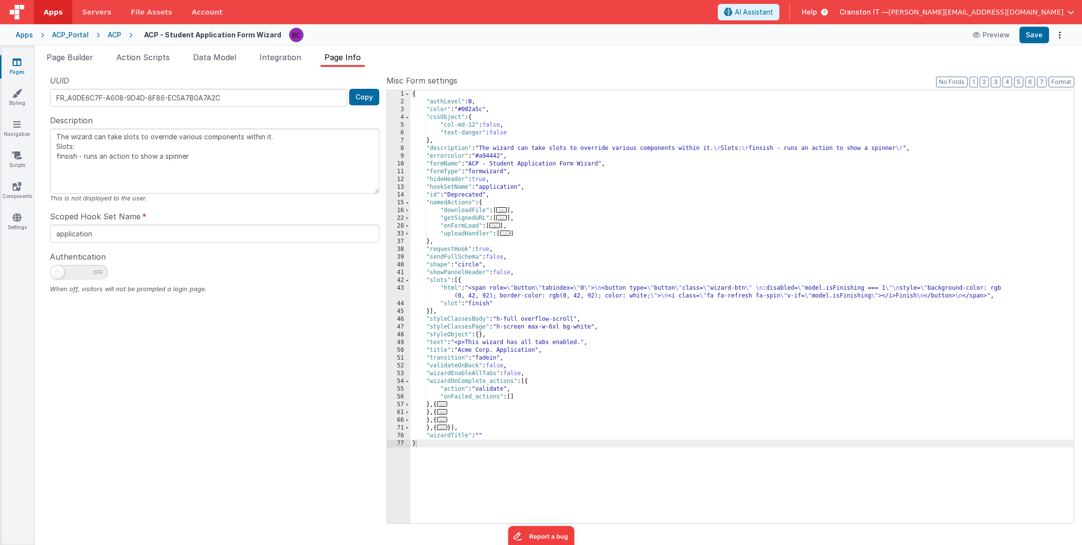
drag, startPoint x: 391, startPoint y: 0, endPoint x: 260, endPoint y: 192, distance: 231.4
click at [260, 192] on div "Apps Servers File Assets Account Some FUTURE Slot AI Assistant Help Cranston IT…" at bounding box center [541, 272] width 1082 height 545
click at [87, 57] on span "Page Builder" at bounding box center [70, 57] width 47 height 10
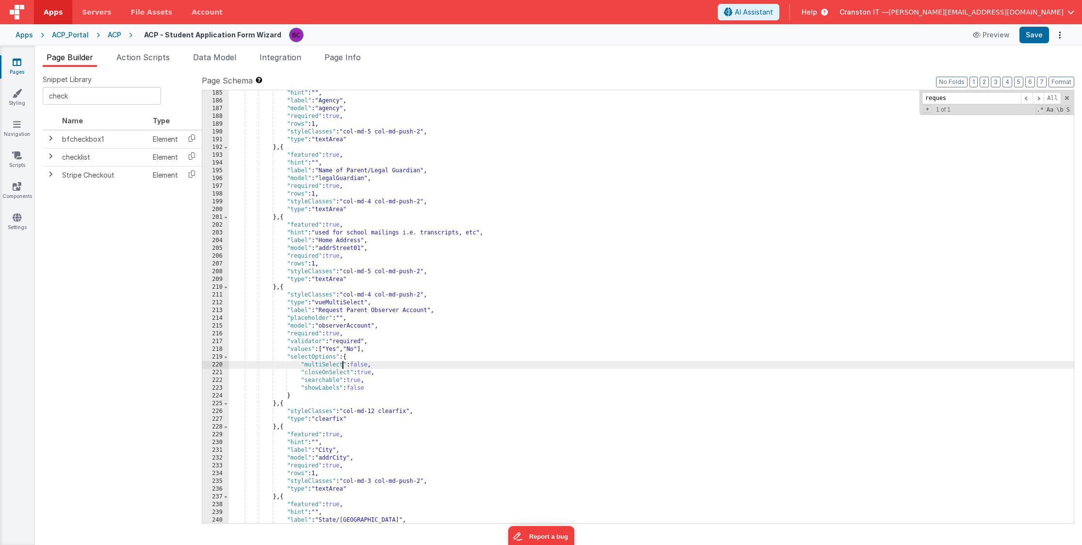
click at [344, 367] on div ""hint" : "" , "label" : "Agency" , "model" : "agency" , "required" : true , "ro…" at bounding box center [651, 313] width 845 height 448
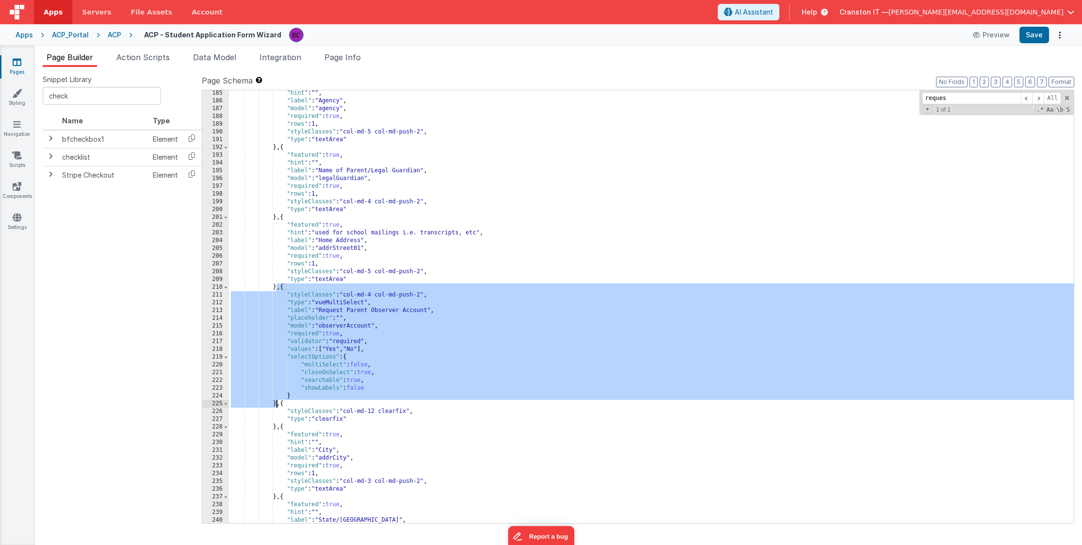
drag, startPoint x: 277, startPoint y: 289, endPoint x: 276, endPoint y: 403, distance: 114.5
click at [276, 403] on div ""hint" : "" , "label" : "Agency" , "model" : "agency" , "required" : true , "ro…" at bounding box center [651, 313] width 845 height 448
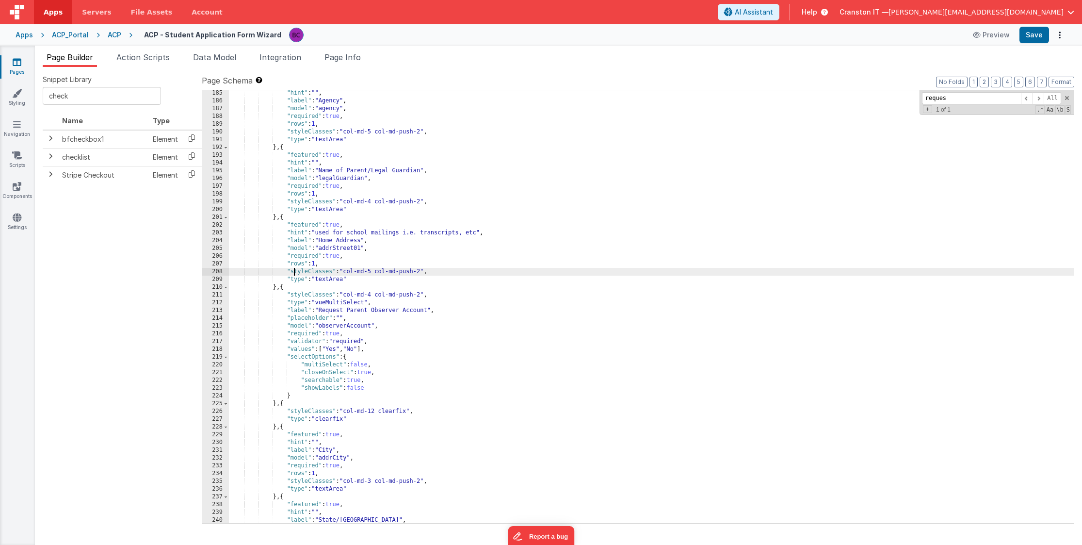
click at [294, 272] on div ""hint" : "" , "label" : "Agency" , "model" : "agency" , "required" : true , "ro…" at bounding box center [651, 313] width 845 height 448
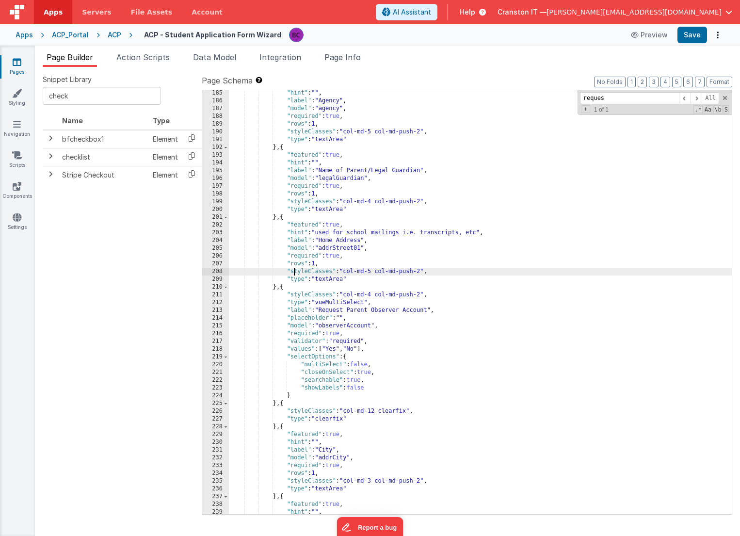
scroll to position [1708, 0]
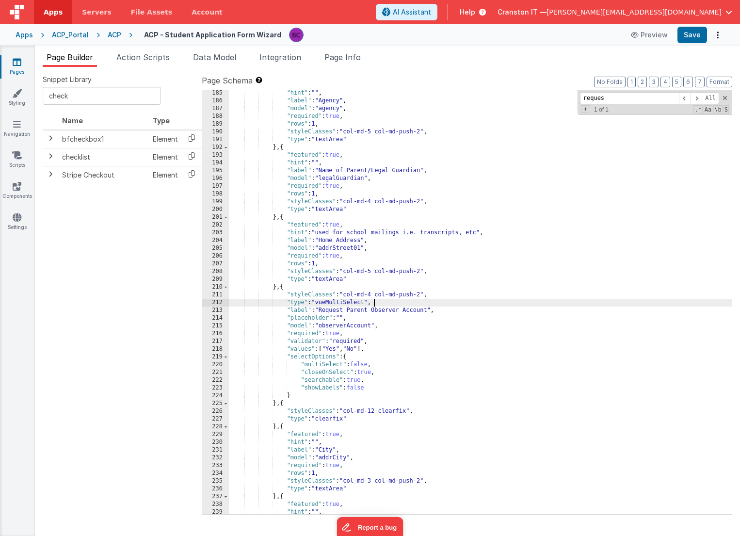
click at [448, 303] on div ""hint" : "" , "label" : "Agency" , "model" : "agency" , "required" : true , "ro…" at bounding box center [480, 308] width 503 height 439
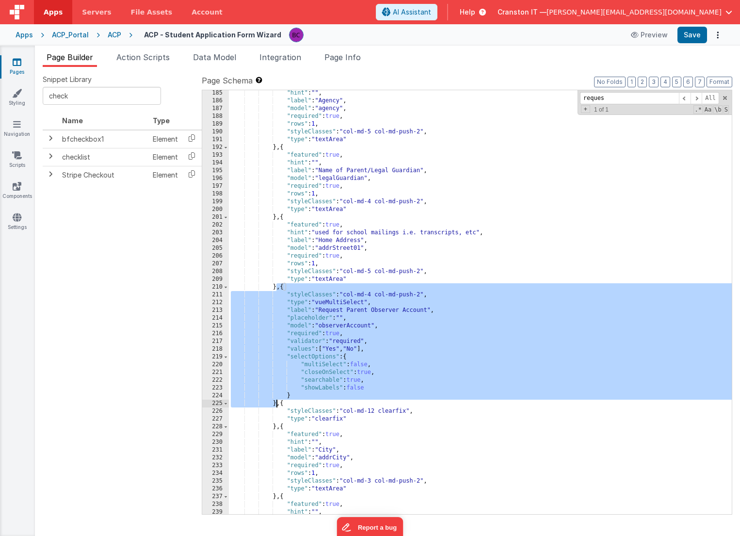
drag, startPoint x: 277, startPoint y: 289, endPoint x: 276, endPoint y: 406, distance: 116.9
click at [276, 406] on div ""hint" : "" , "label" : "Agency" , "model" : "agency" , "required" : true , "ro…" at bounding box center [480, 308] width 503 height 439
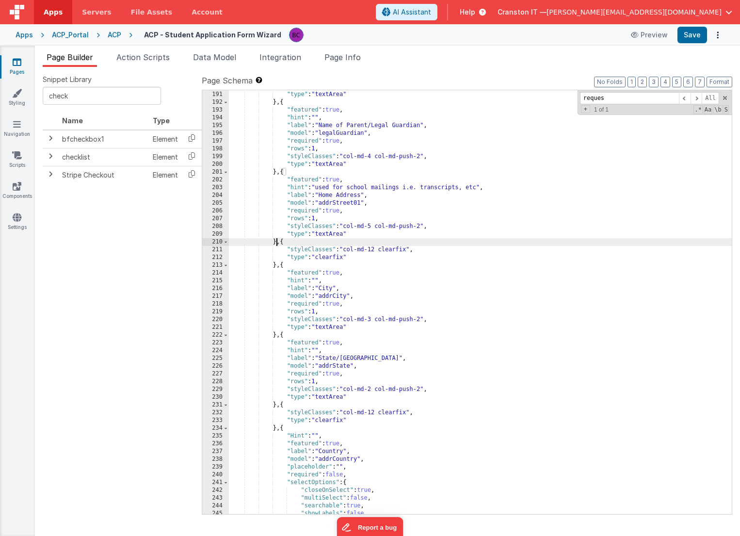
scroll to position [1755, 0]
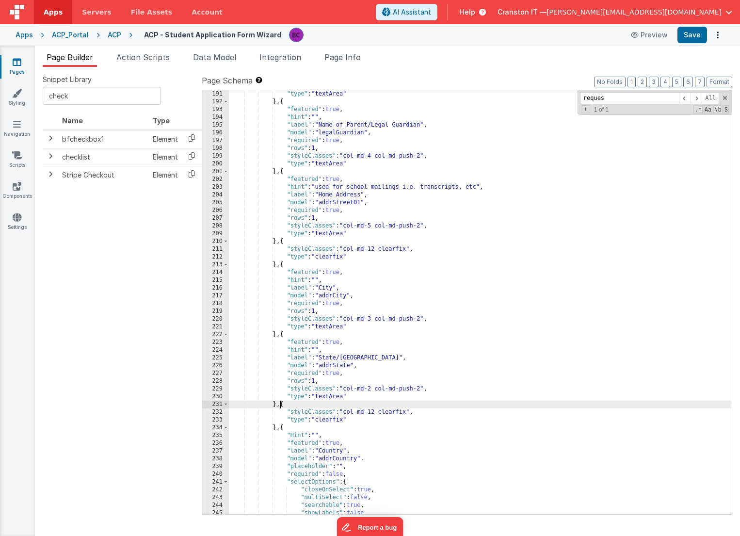
click at [280, 404] on div ""type" : "textArea" } , { "featured" : true , "hint" : "" , "label" : "Name of …" at bounding box center [480, 309] width 503 height 439
paste textarea
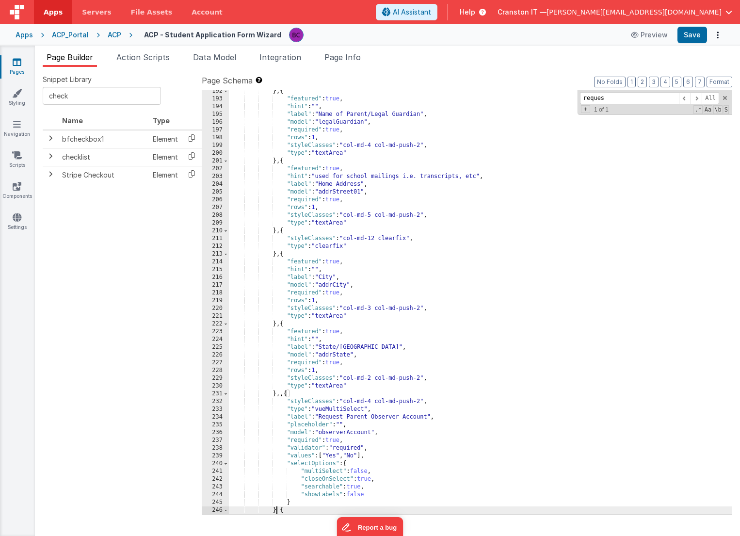
scroll to position [1765, 0]
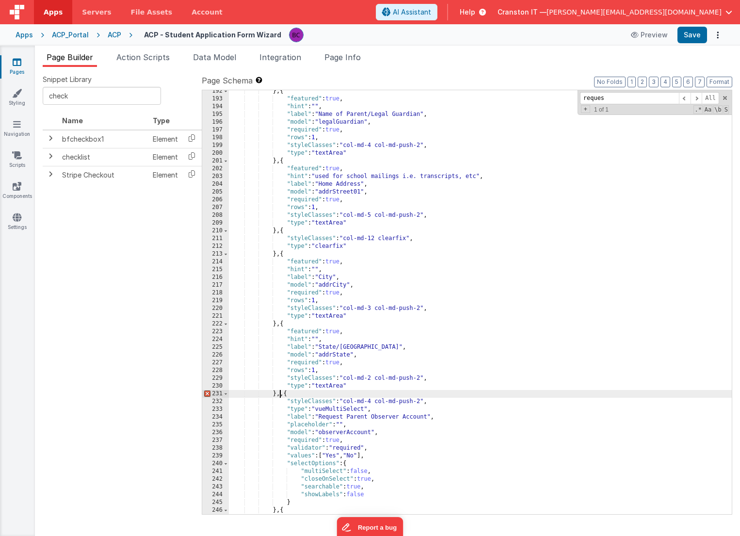
click at [280, 394] on div "} , { "featured" : true , "hint" : "" , "label" : "Name of Parent/Legal Guardia…" at bounding box center [480, 306] width 503 height 439
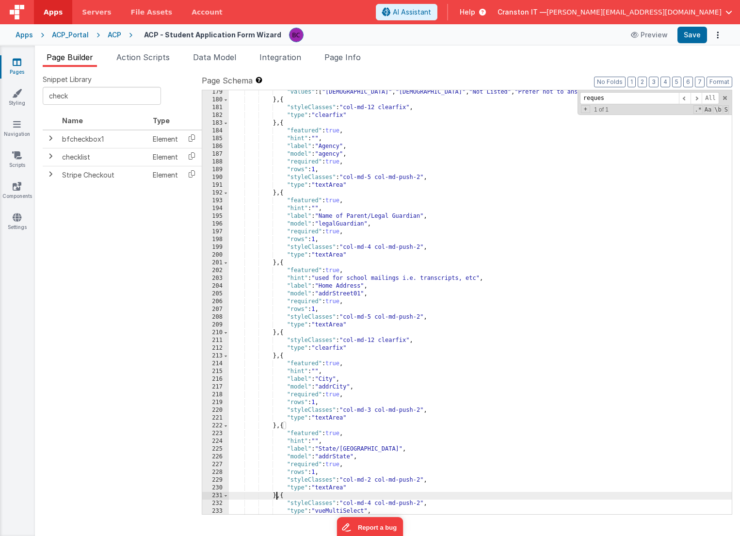
scroll to position [1659, 0]
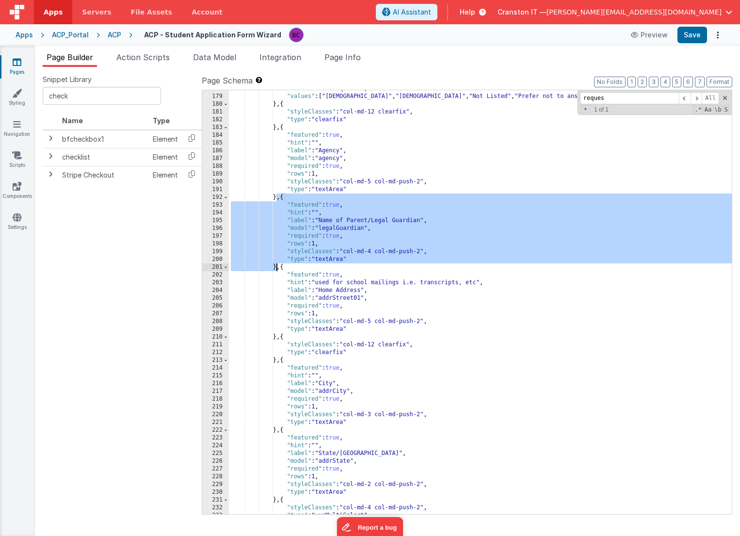
drag, startPoint x: 277, startPoint y: 198, endPoint x: 276, endPoint y: 265, distance: 67.0
click at [276, 265] on div ""validator" : "required" , "values" : [ "[DEMOGRAPHIC_DATA]" , "[DEMOGRAPHIC_DA…" at bounding box center [480, 304] width 503 height 439
click at [275, 340] on div ""validator" : "required" , "values" : [ "[DEMOGRAPHIC_DATA]" , "[DEMOGRAPHIC_DA…" at bounding box center [480, 304] width 503 height 439
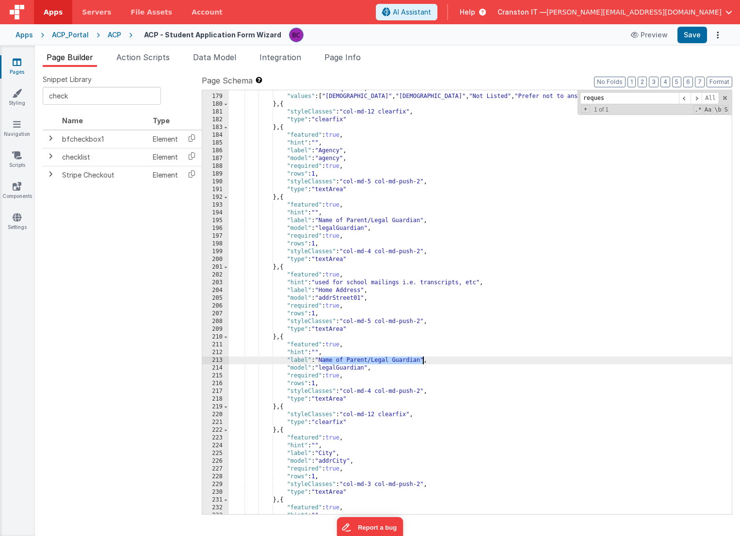
drag, startPoint x: 323, startPoint y: 359, endPoint x: 423, endPoint y: 358, distance: 100.4
click at [423, 358] on div ""validator" : "required" , "values" : [ "[DEMOGRAPHIC_DATA]" , "[DEMOGRAPHIC_DA…" at bounding box center [480, 304] width 503 height 439
drag, startPoint x: 362, startPoint y: 361, endPoint x: 353, endPoint y: 360, distance: 8.8
click at [353, 360] on div ""validator" : "required" , "values" : [ "[DEMOGRAPHIC_DATA]" , "[DEMOGRAPHIC_DA…" at bounding box center [480, 304] width 503 height 439
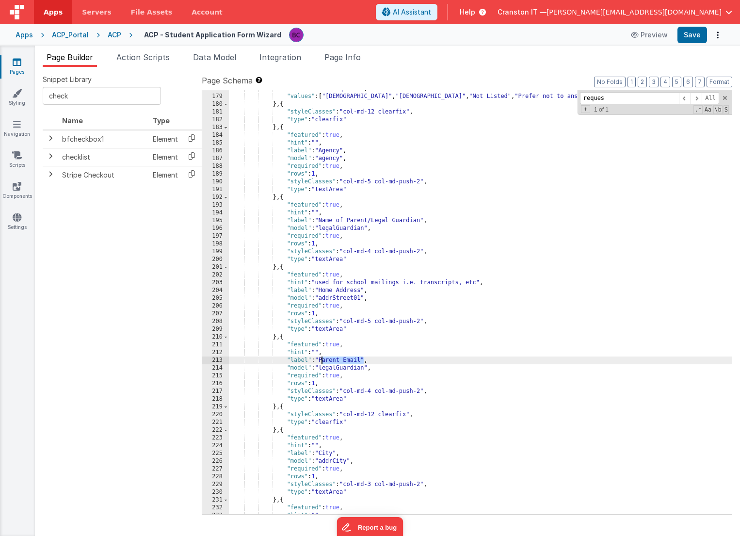
drag, startPoint x: 363, startPoint y: 360, endPoint x: 321, endPoint y: 359, distance: 42.2
click at [321, 359] on div ""validator" : "required" , "values" : [ "[DEMOGRAPHIC_DATA]" , "[DEMOGRAPHIC_DA…" at bounding box center [480, 304] width 503 height 439
click at [361, 367] on div ""validator" : "required" , "values" : [ "[DEMOGRAPHIC_DATA]" , "[DEMOGRAPHIC_DA…" at bounding box center [480, 304] width 503 height 439
click at [347, 369] on div ""validator" : "required" , "values" : [ "[DEMOGRAPHIC_DATA]" , "[DEMOGRAPHIC_DA…" at bounding box center [480, 304] width 503 height 439
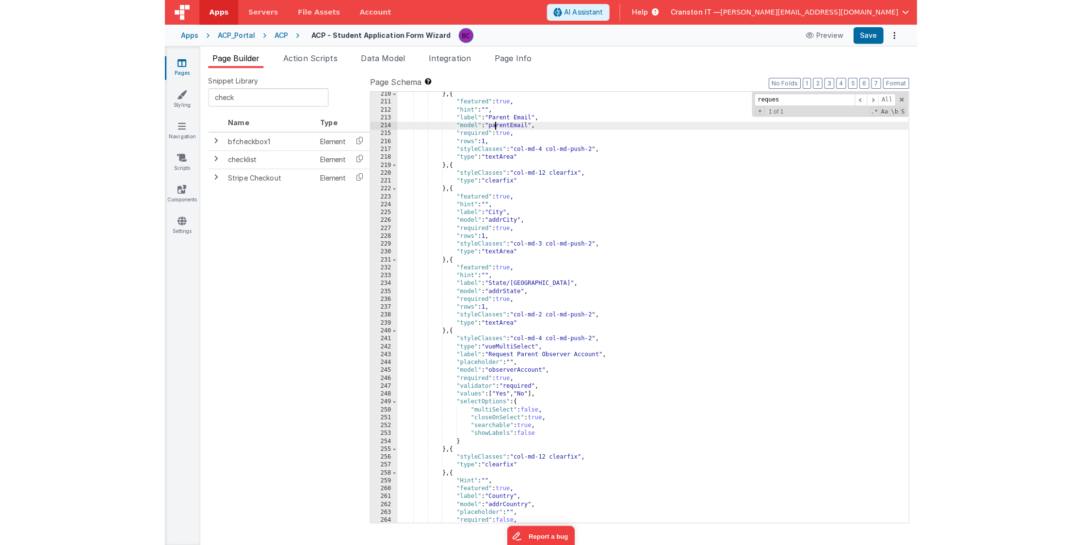
scroll to position [1913, 0]
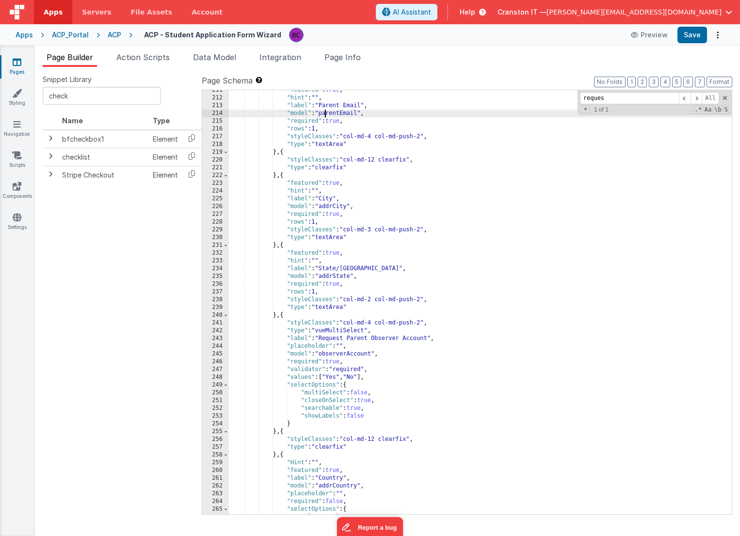
click at [312, 253] on div ""featured" : true , "hint" : "" , "label" : "Parent Email" , "model" : "parentE…" at bounding box center [480, 305] width 503 height 439
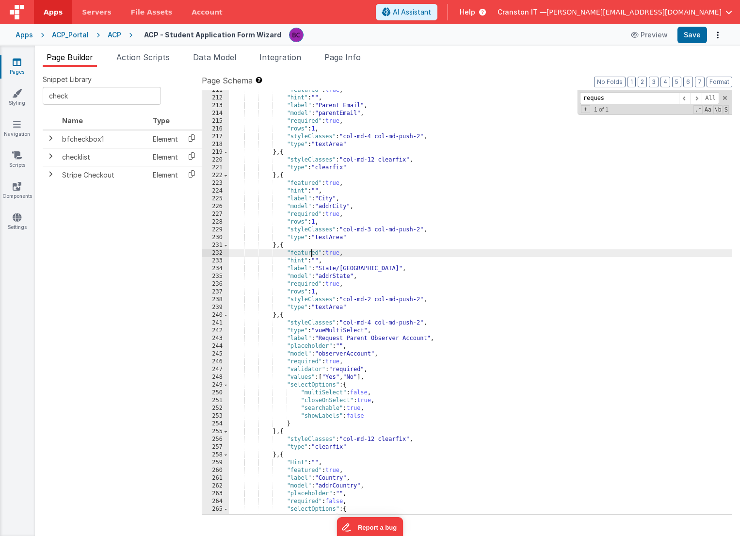
click at [312, 253] on div ""featured" : true , "hint" : "" , "label" : "Parent Email" , "model" : "parentE…" at bounding box center [480, 305] width 503 height 439
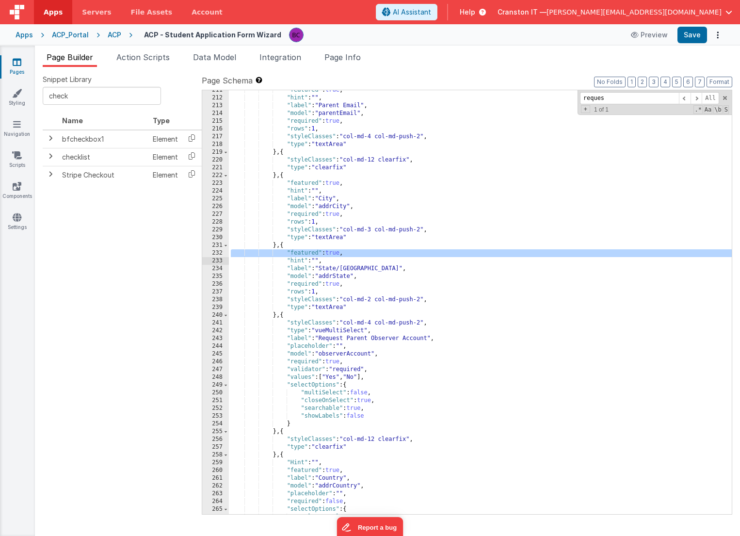
click at [349, 318] on div ""featured" : true , "hint" : "" , "label" : "Parent Email" , "model" : "parentE…" at bounding box center [480, 305] width 503 height 439
